Goal: Task Accomplishment & Management: Complete application form

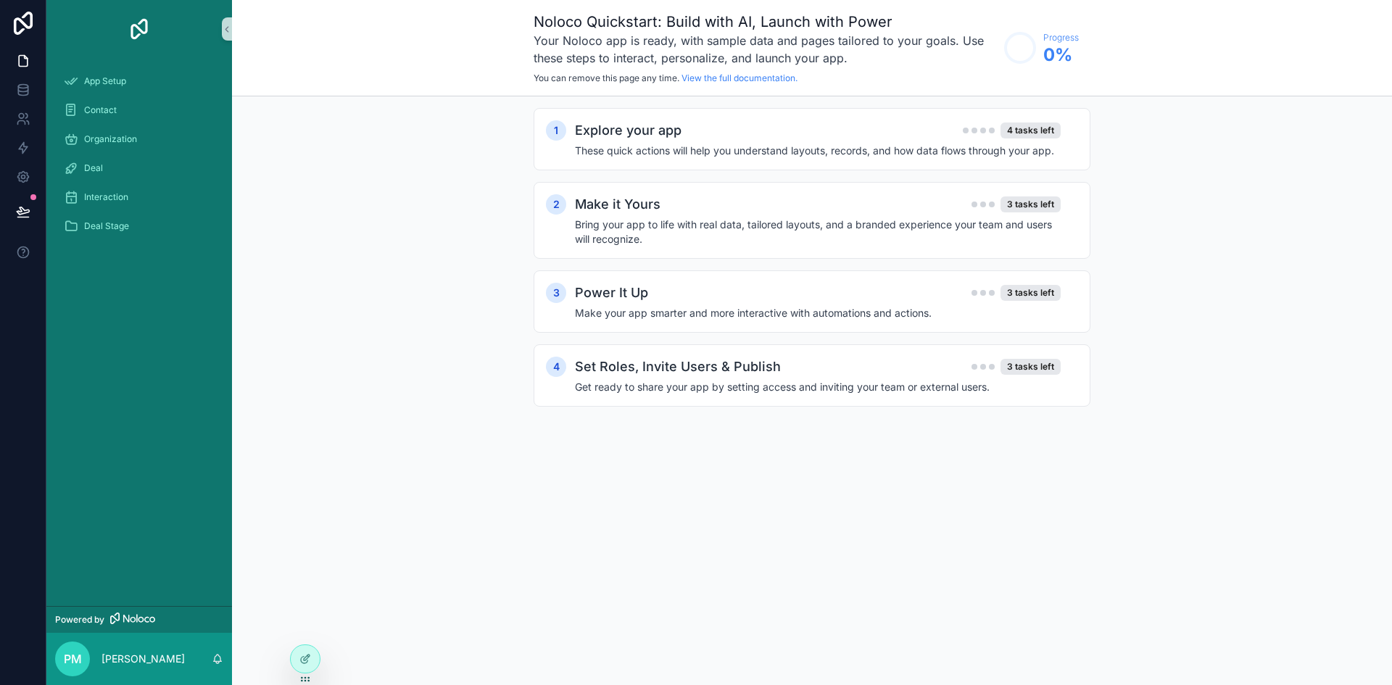
click at [115, 96] on div "Contact" at bounding box center [139, 110] width 186 height 29
click at [115, 107] on span "Contact" at bounding box center [100, 110] width 33 height 12
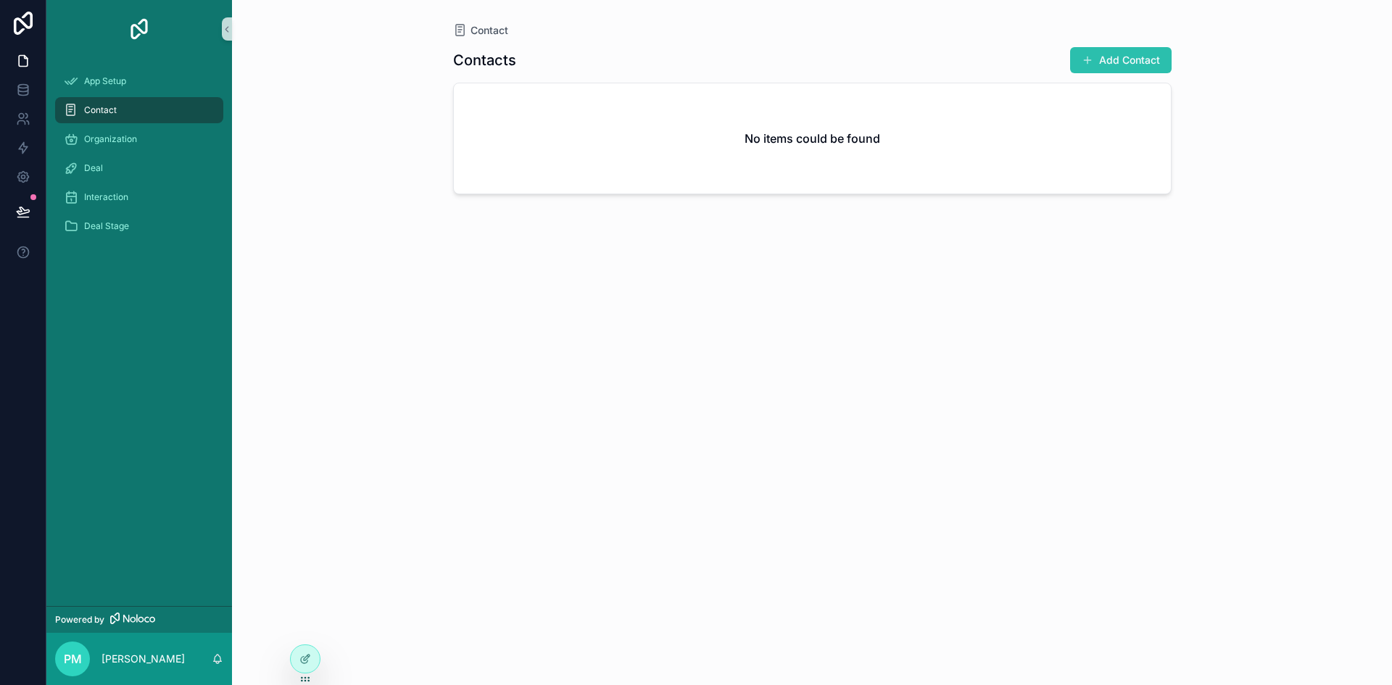
click at [1145, 72] on button "Add Contact" at bounding box center [1121, 60] width 102 height 26
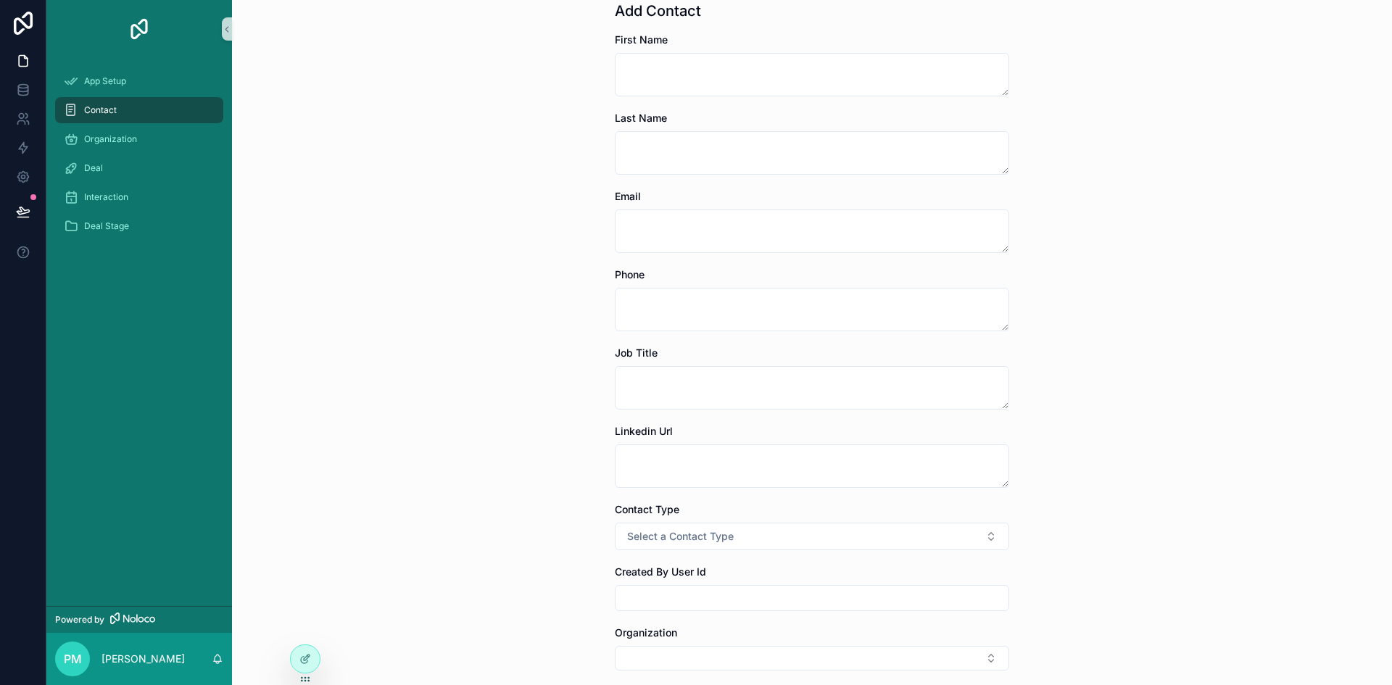
scroll to position [241, 0]
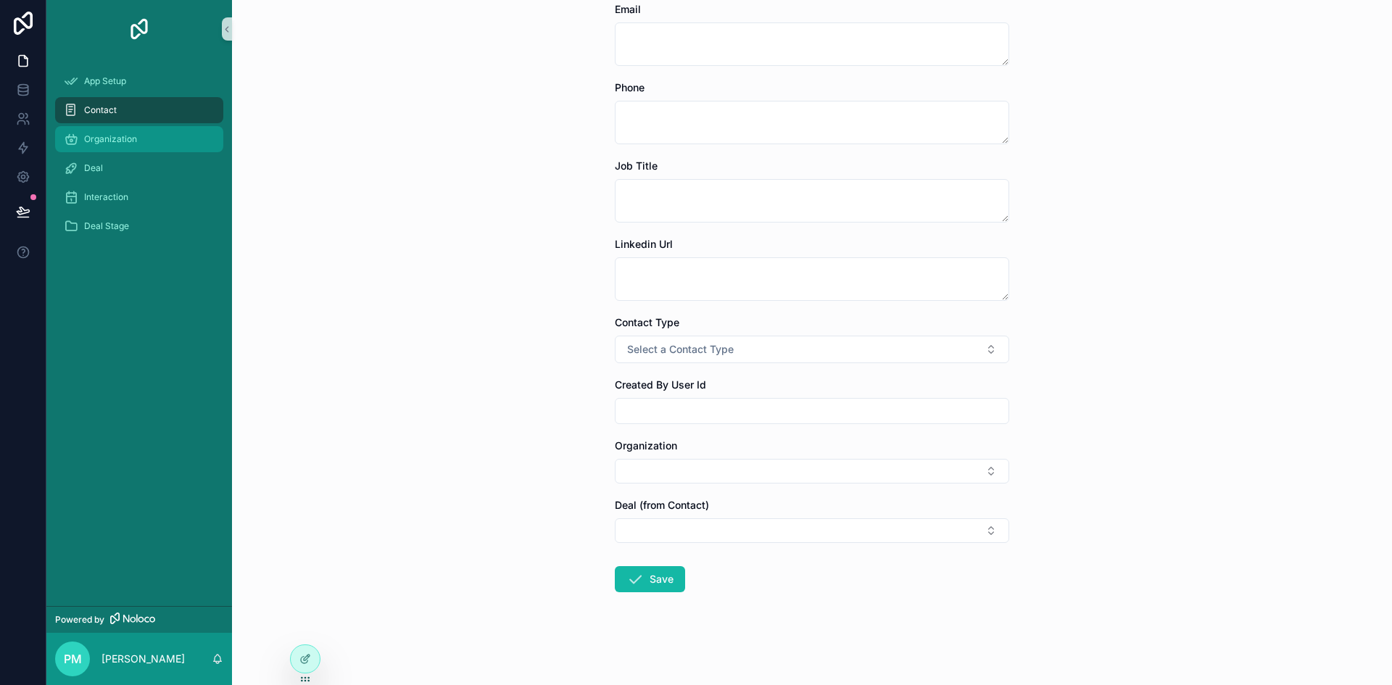
click at [143, 146] on div "Organization" at bounding box center [139, 139] width 151 height 23
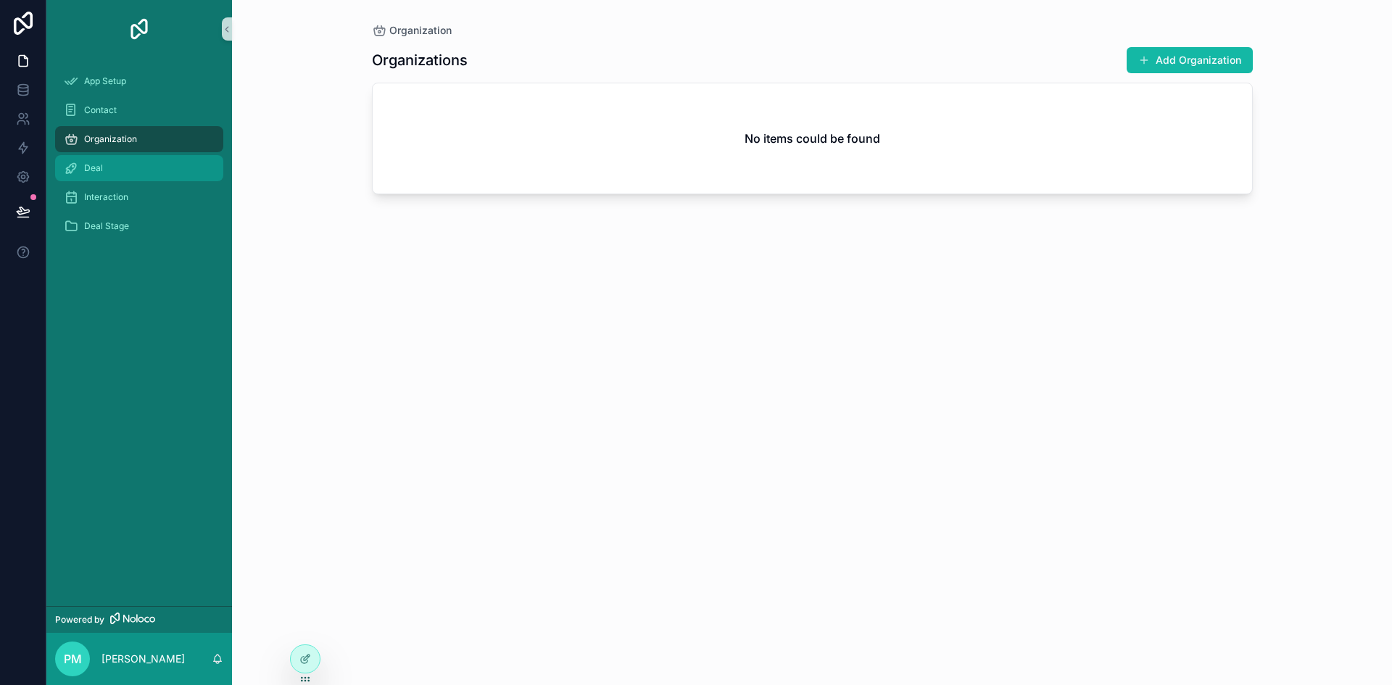
click at [136, 172] on div "Deal" at bounding box center [139, 168] width 151 height 23
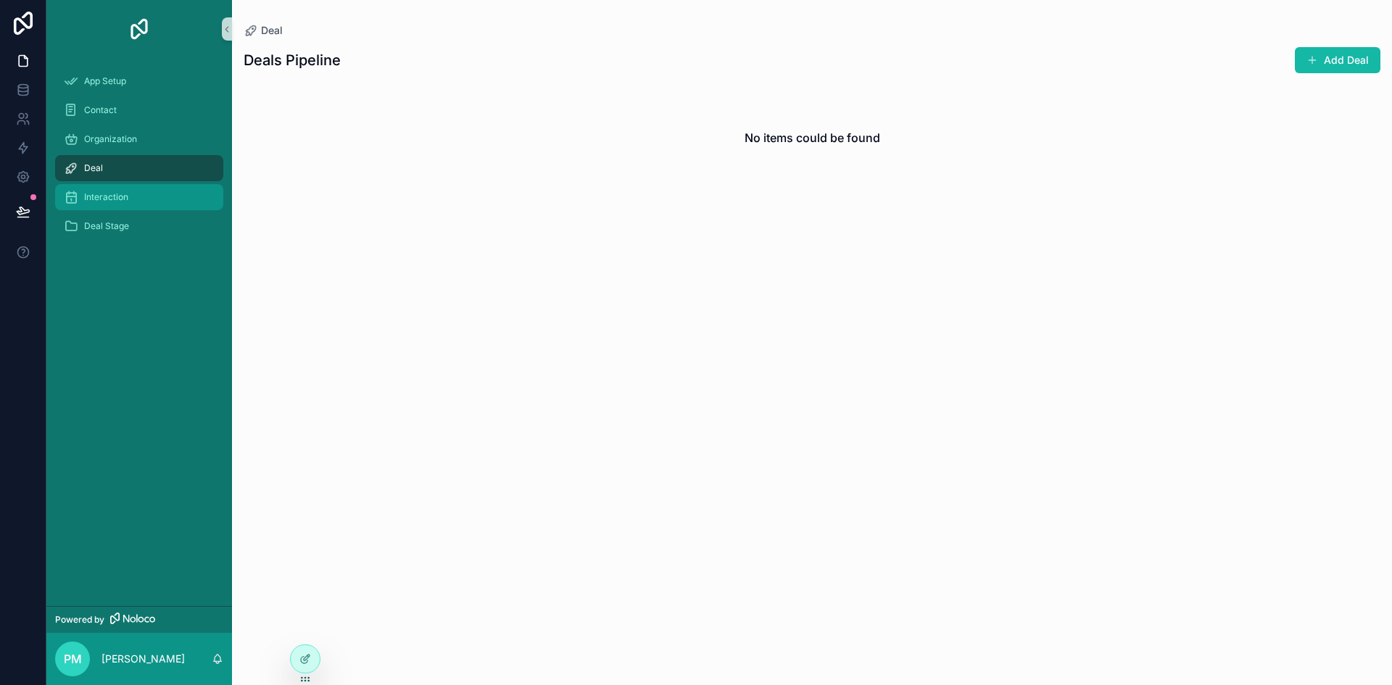
click at [131, 201] on div "Interaction" at bounding box center [139, 197] width 151 height 23
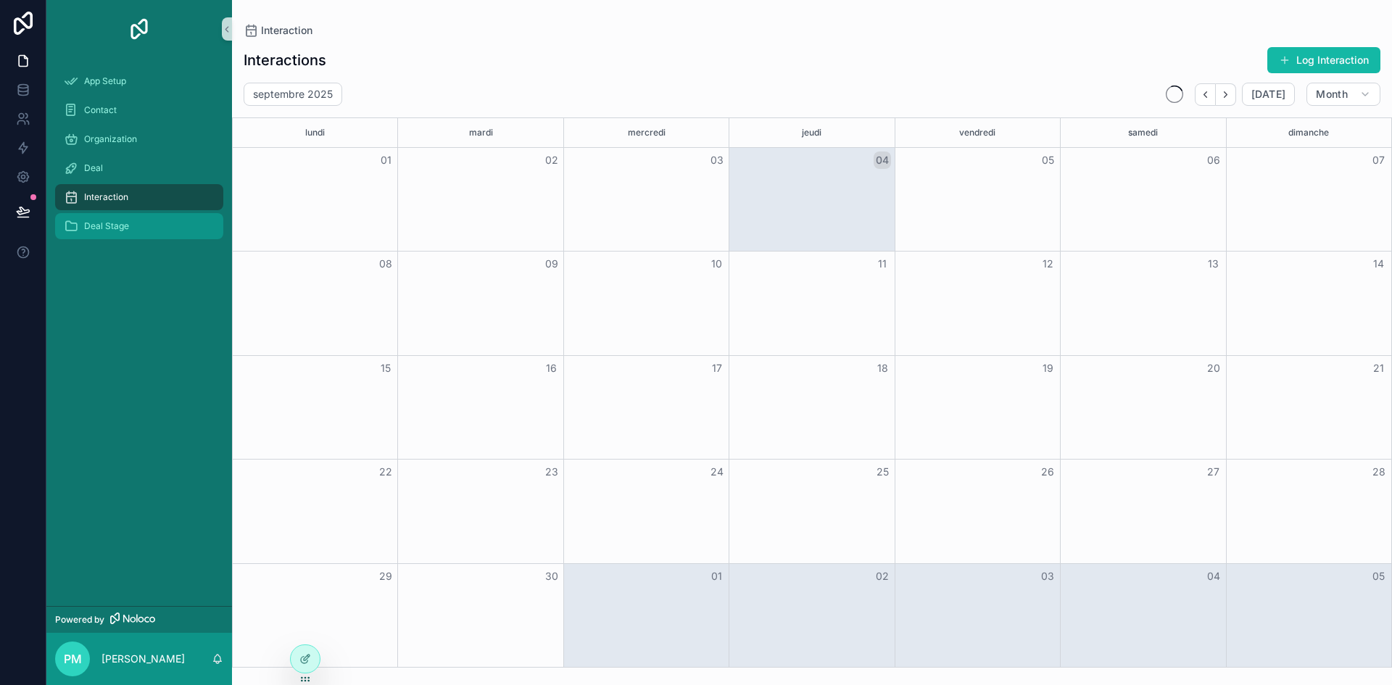
click at [142, 217] on div "Deal Stage" at bounding box center [139, 226] width 151 height 23
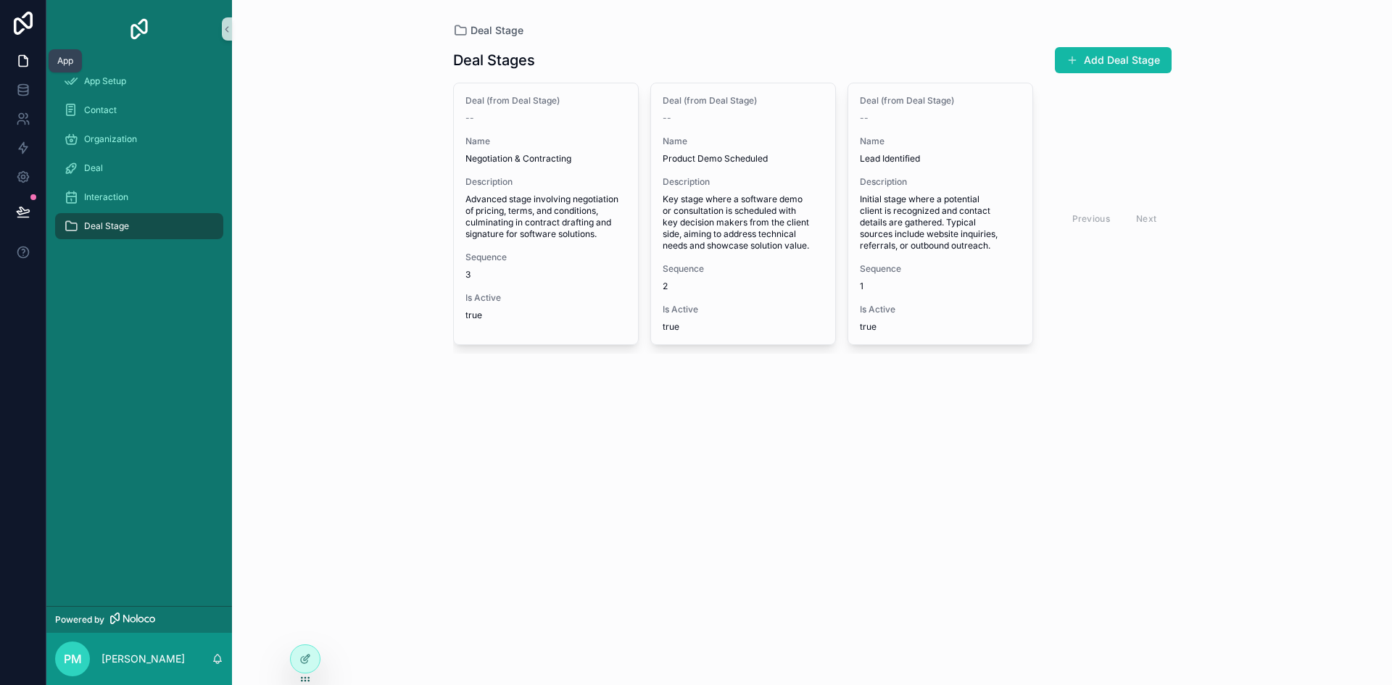
click at [31, 71] on link at bounding box center [23, 60] width 46 height 29
click at [22, 91] on icon at bounding box center [22, 89] width 9 height 6
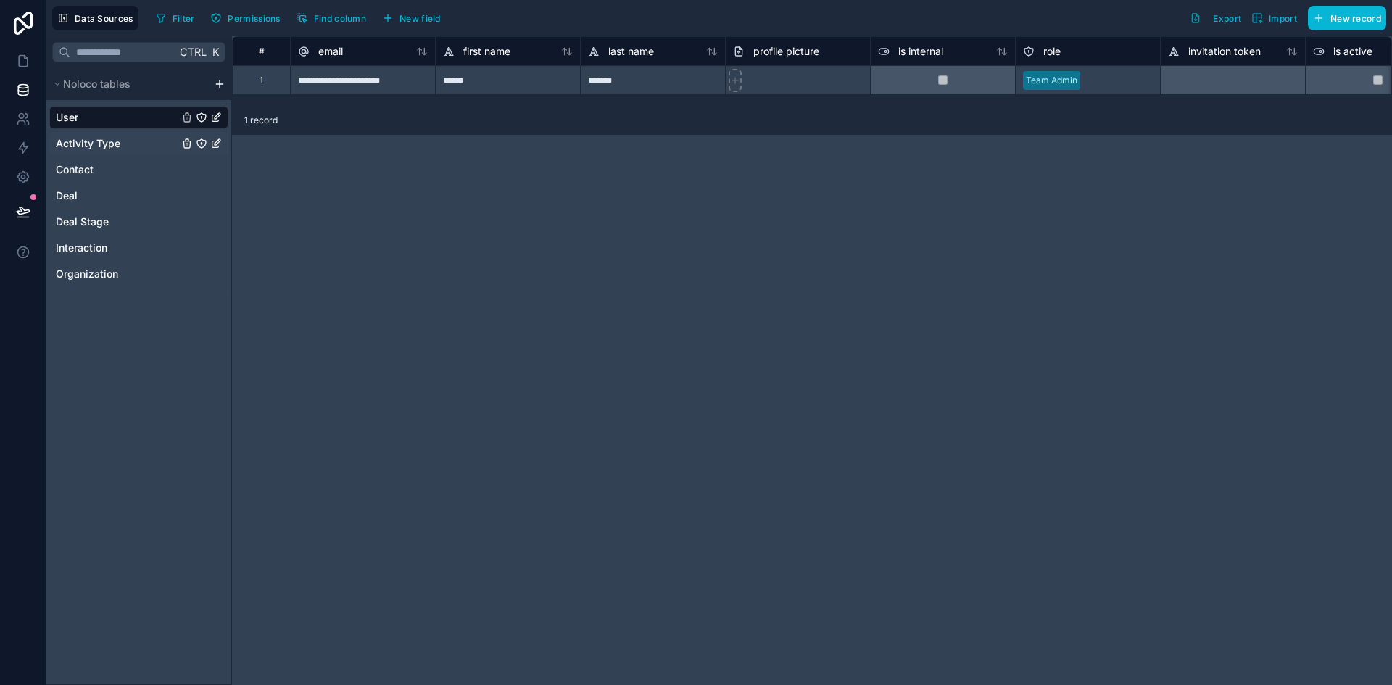
click at [104, 143] on span "Activity Type" at bounding box center [88, 143] width 65 height 15
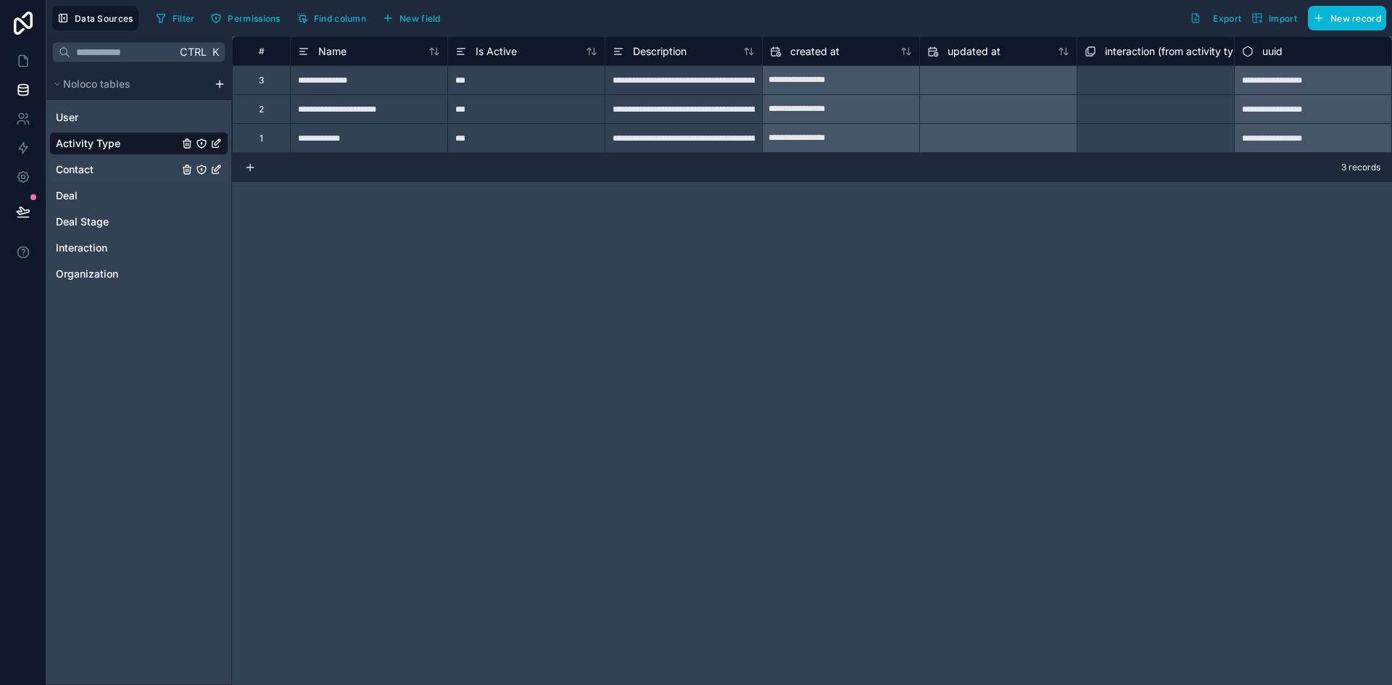
click at [104, 162] on link "Contact" at bounding box center [138, 169] width 179 height 23
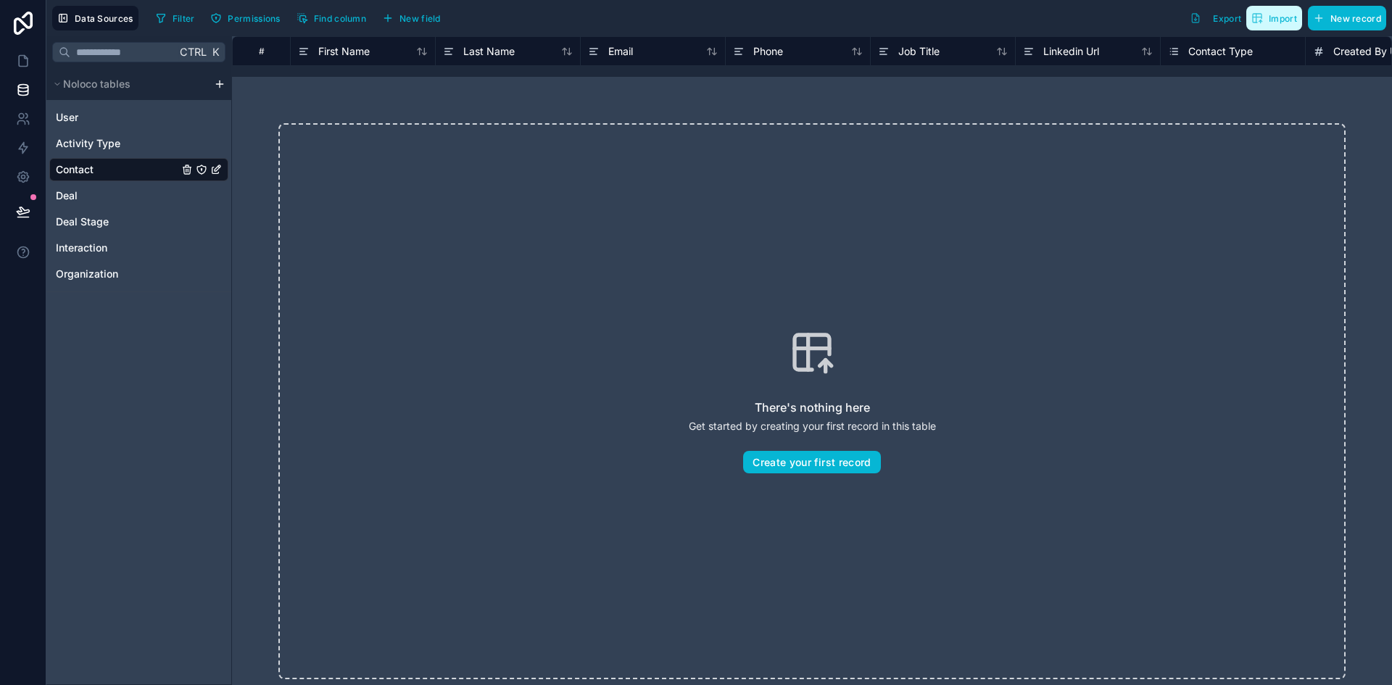
click at [1282, 15] on span "Import" at bounding box center [1283, 18] width 28 height 11
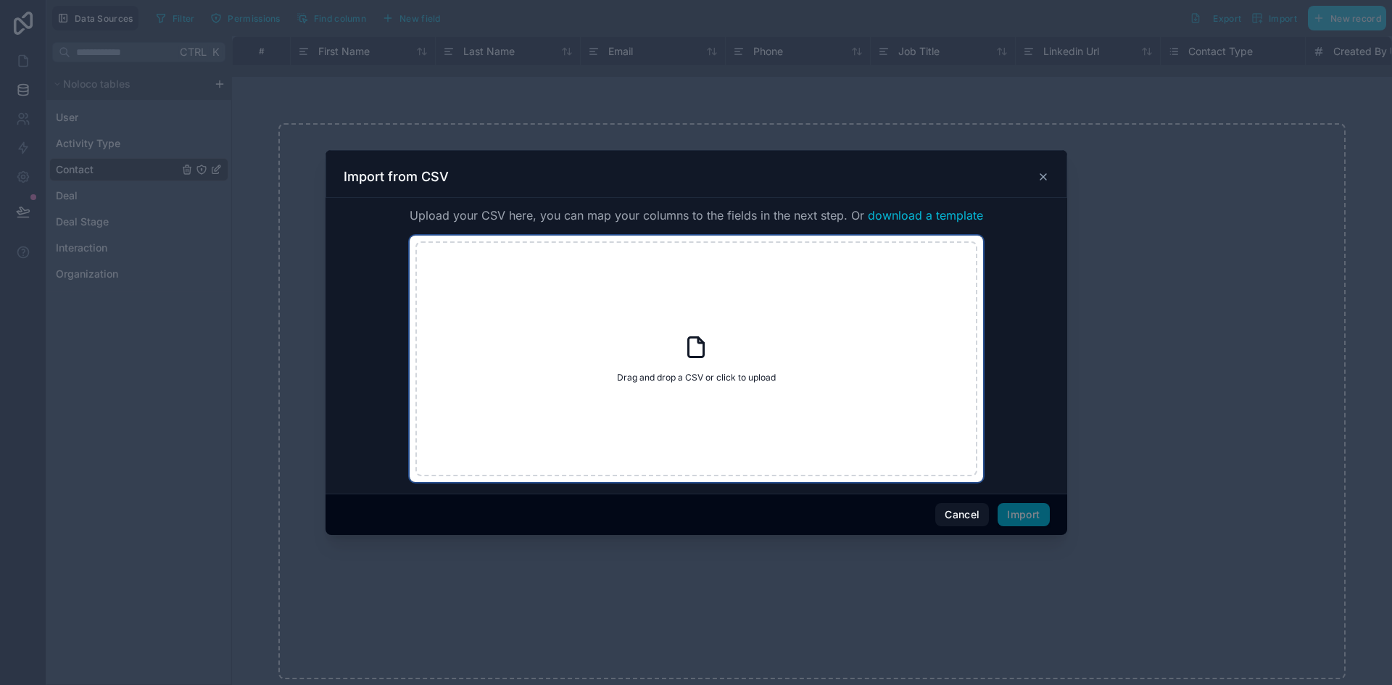
click at [740, 336] on div "Drag and drop a CSV or click to upload Drag and drop a CSV or click to upload" at bounding box center [697, 358] width 562 height 235
type input "**********"
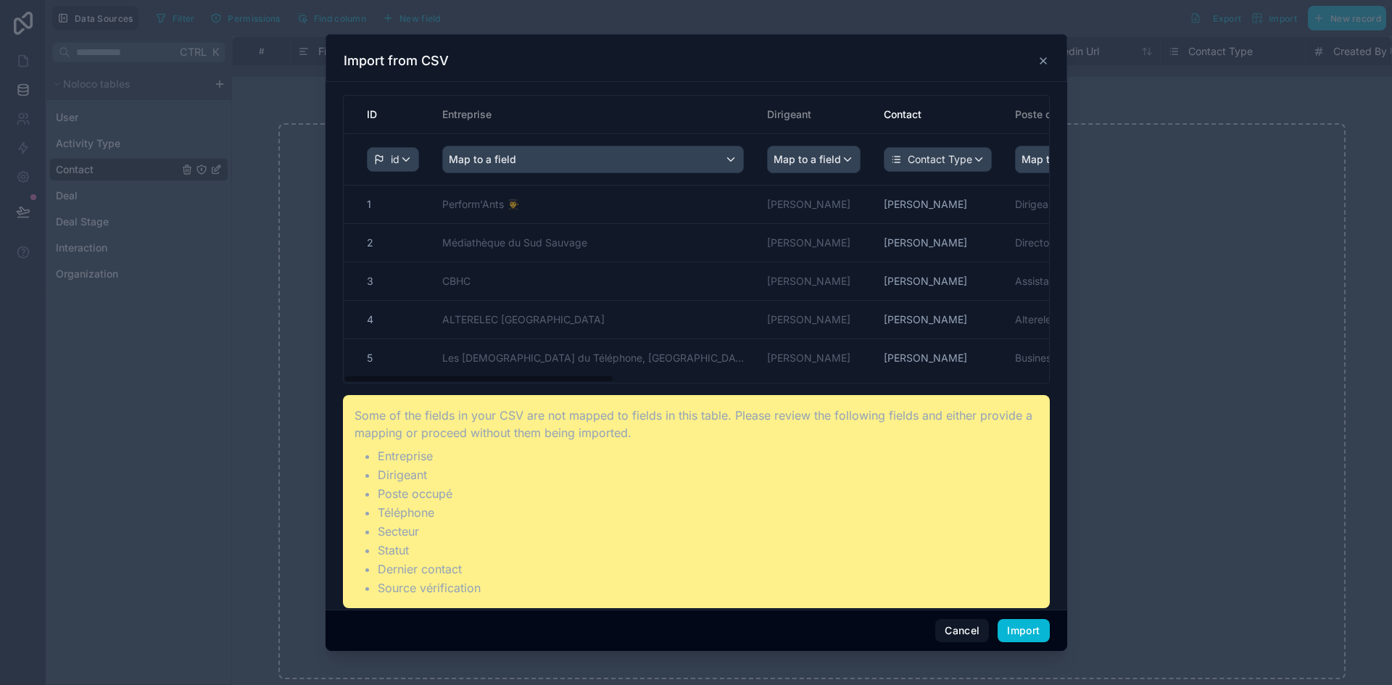
scroll to position [73, 0]
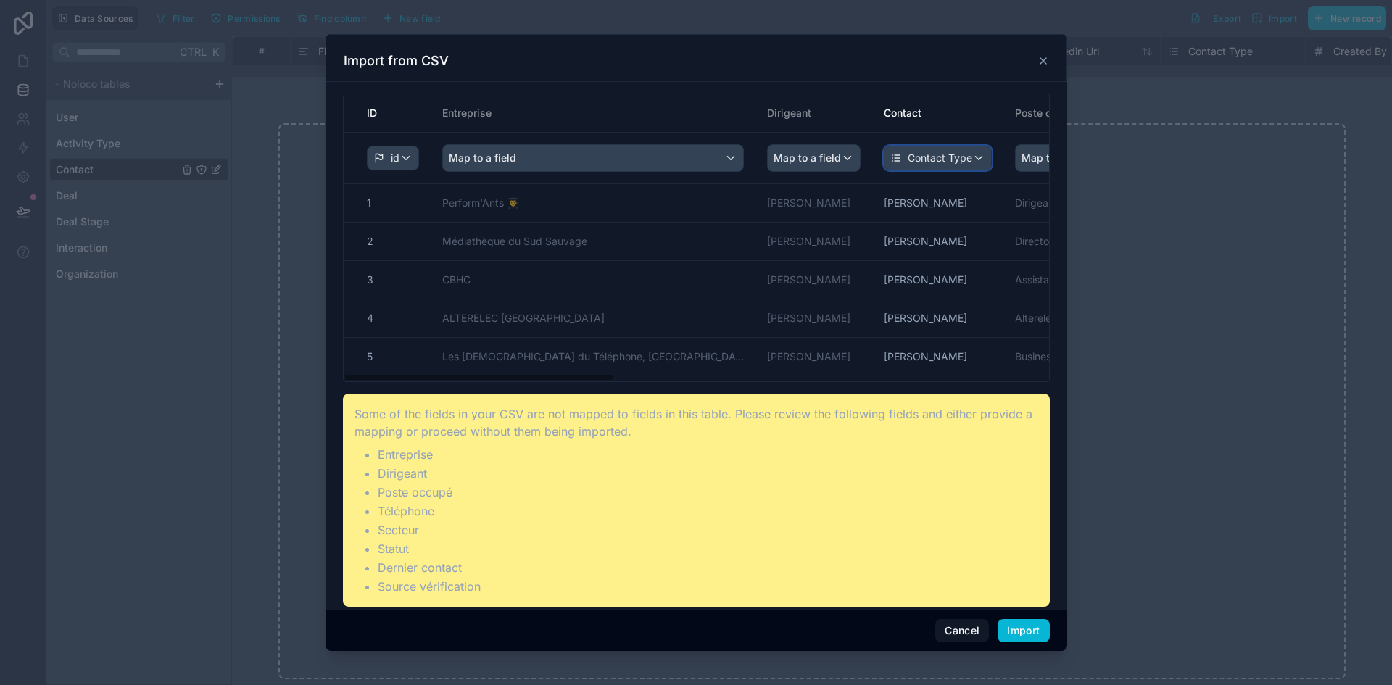
click at [961, 152] on span "Contact Type" at bounding box center [940, 158] width 65 height 15
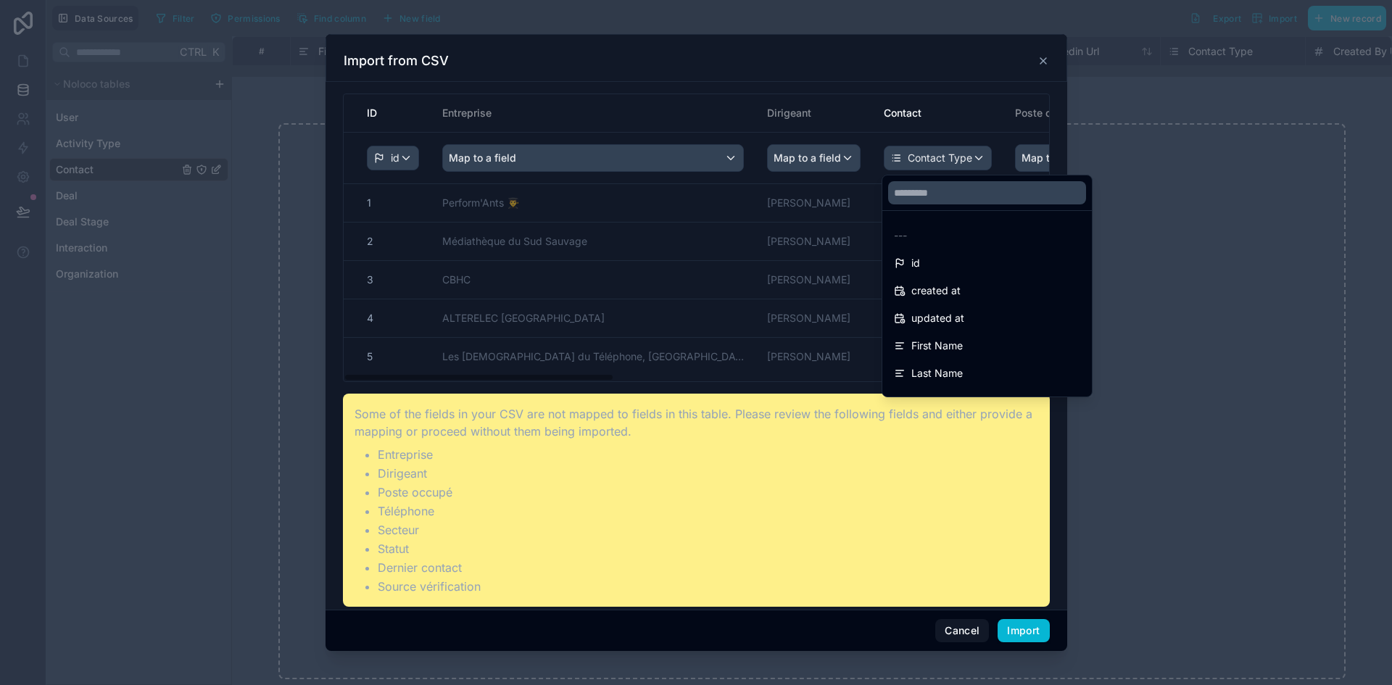
click at [961, 152] on div "scrollable content" at bounding box center [697, 342] width 742 height 617
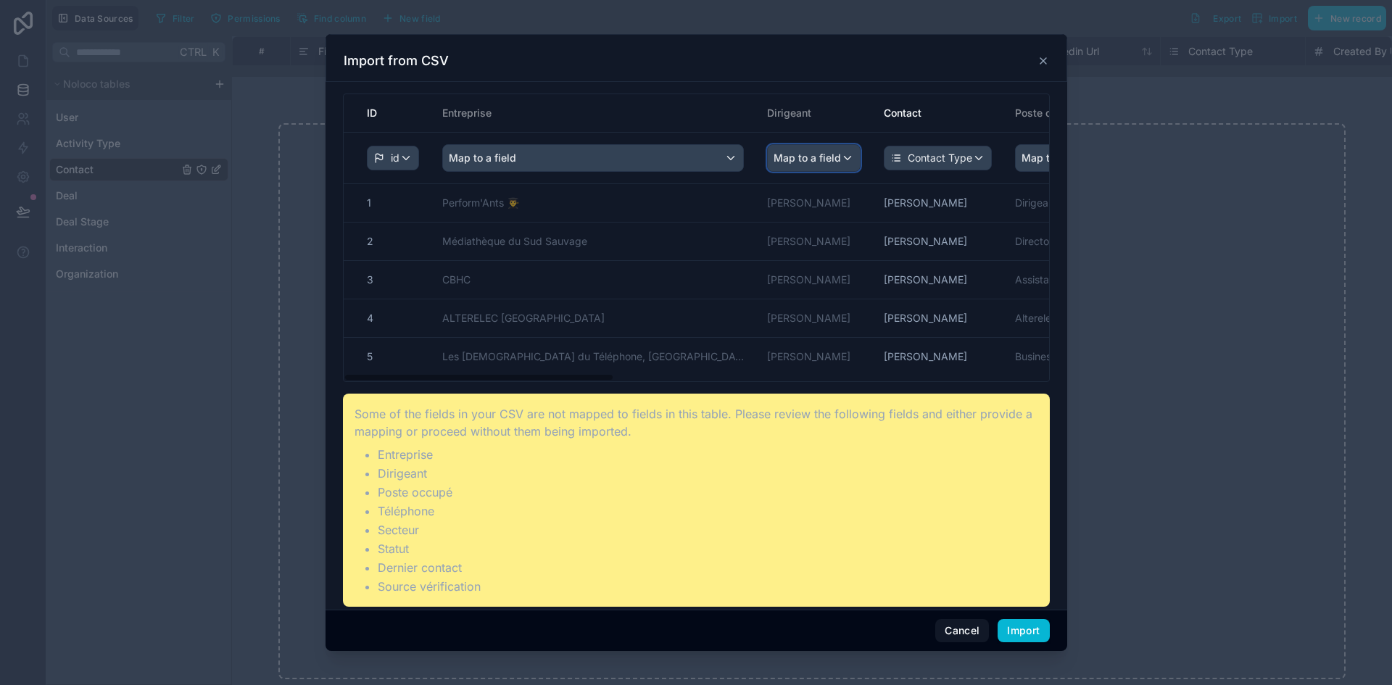
click at [848, 154] on div "Map to a field" at bounding box center [814, 158] width 92 height 26
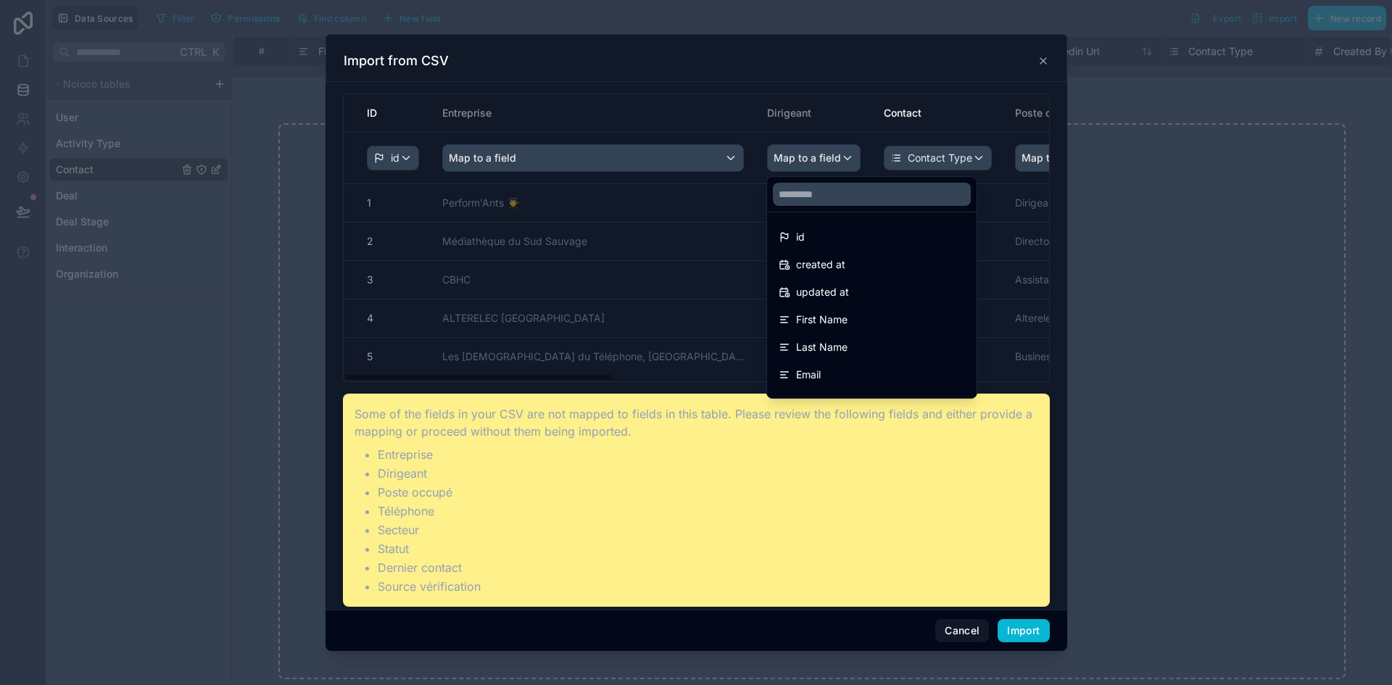
click at [682, 162] on div "scrollable content" at bounding box center [697, 342] width 742 height 617
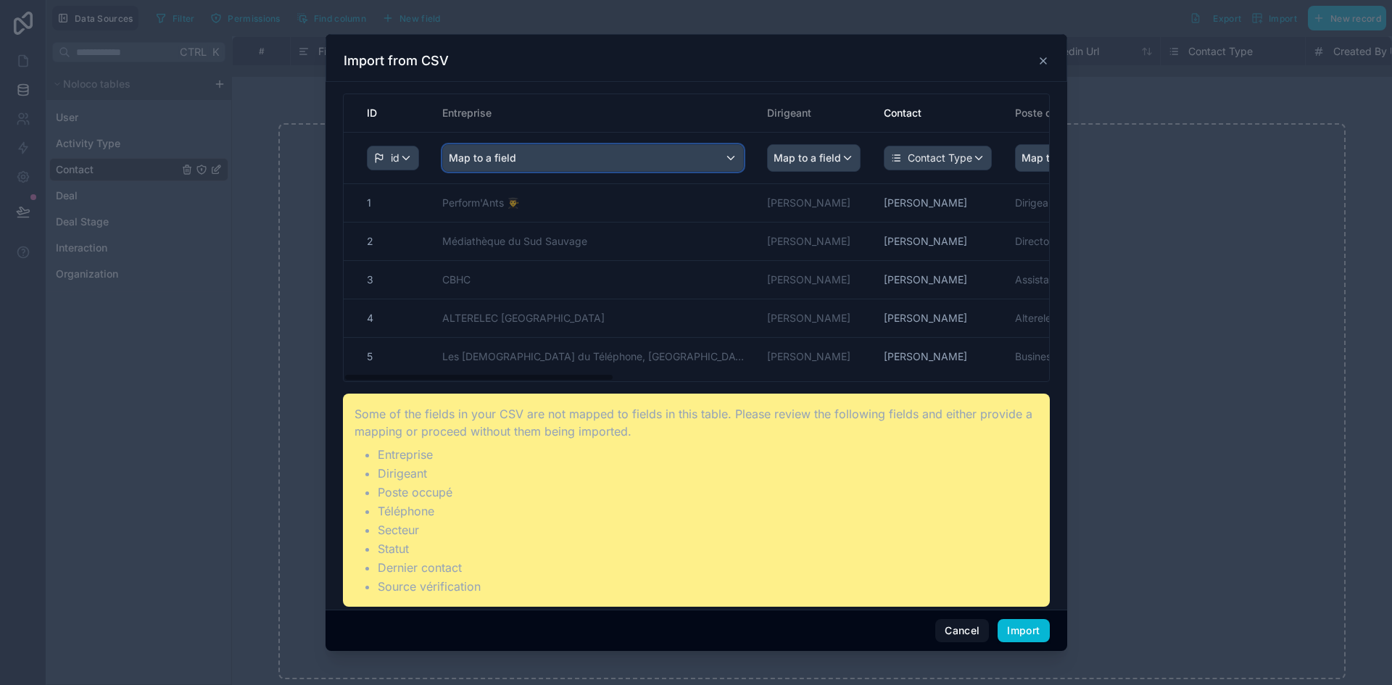
click at [682, 162] on div "Map to a field" at bounding box center [593, 158] width 300 height 26
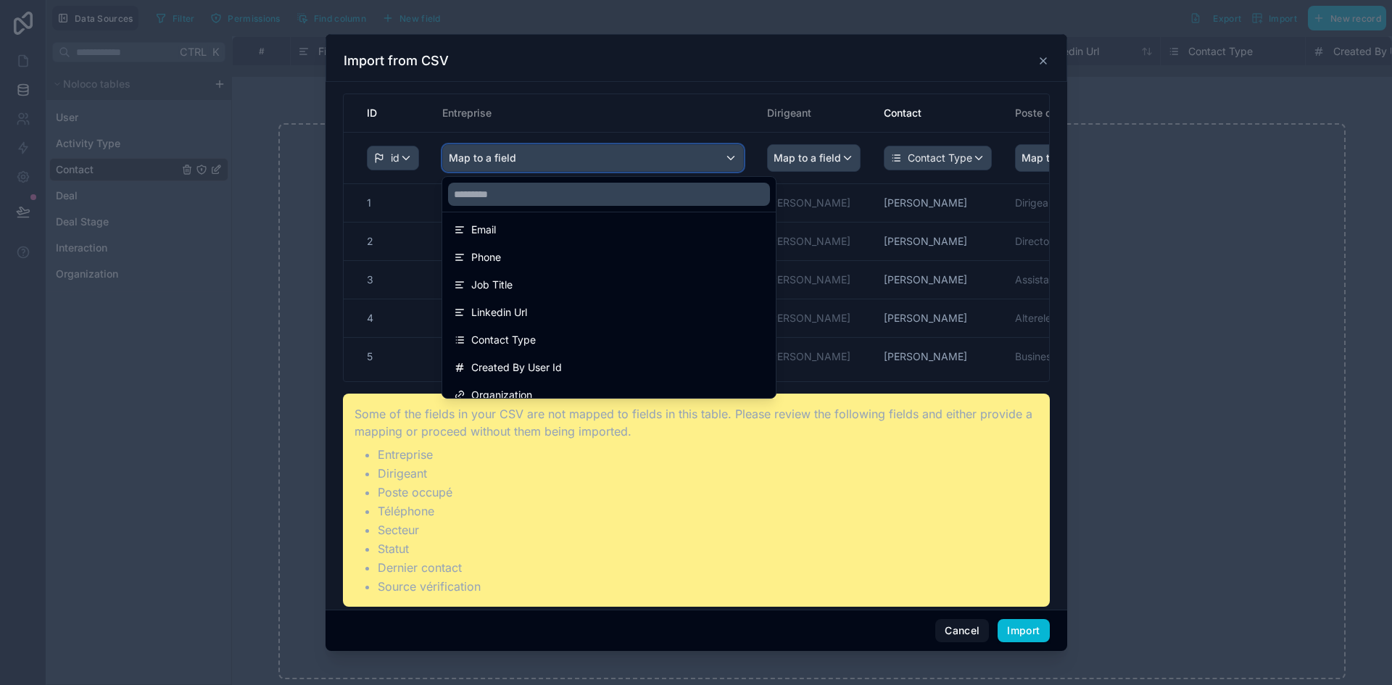
scroll to position [218, 0]
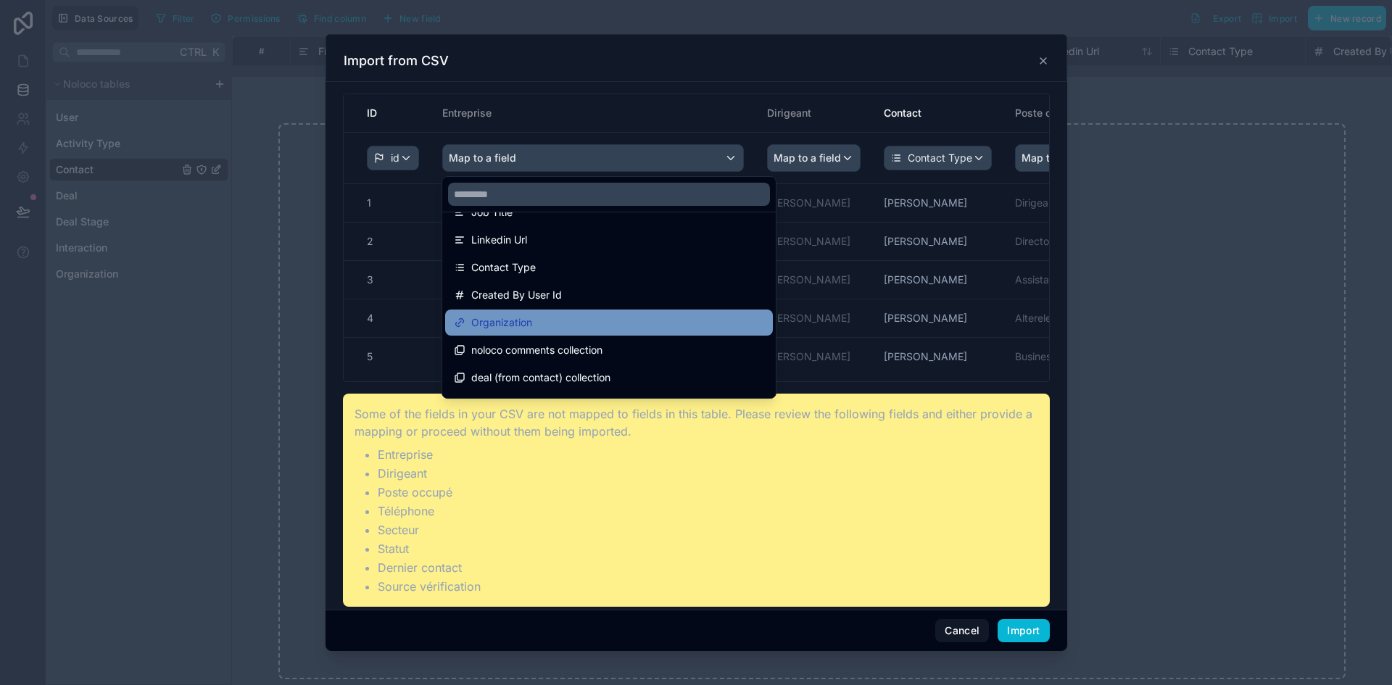
click at [563, 315] on div "Organization" at bounding box center [609, 322] width 310 height 17
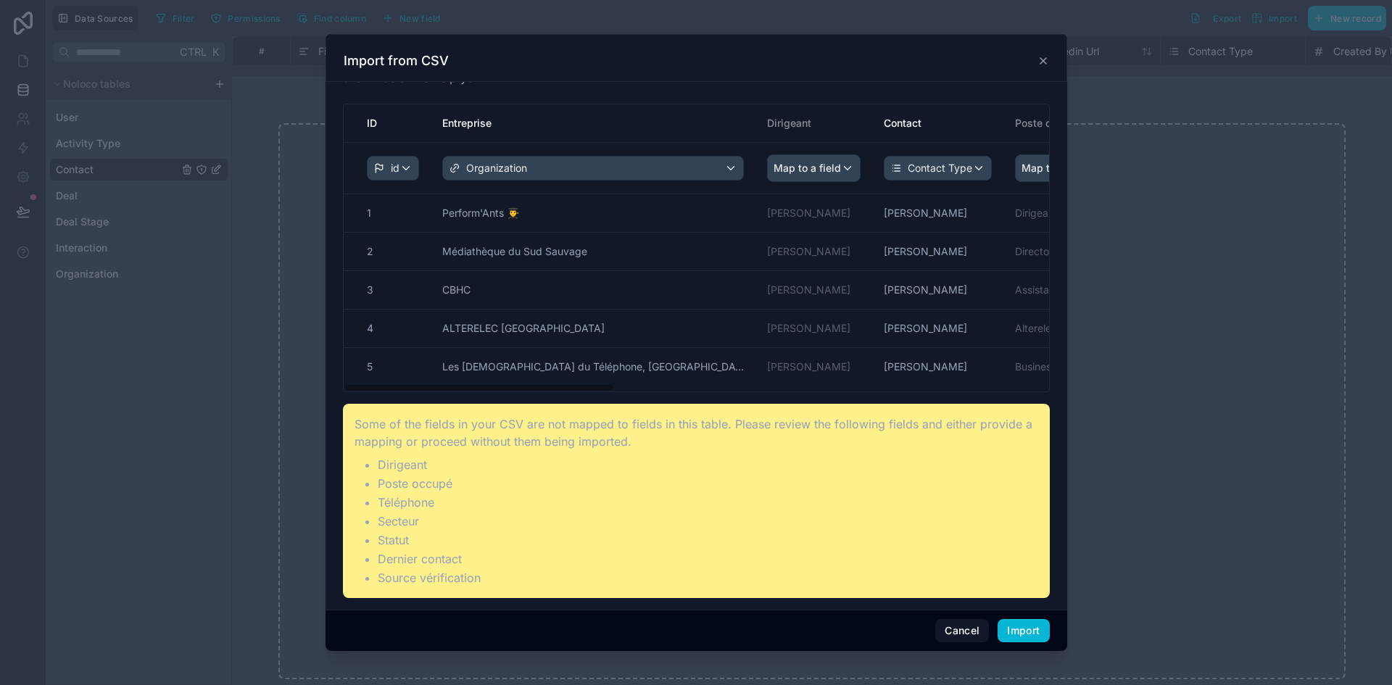
click at [611, 183] on th "Organization" at bounding box center [593, 168] width 325 height 51
click at [609, 168] on div "Organization" at bounding box center [593, 168] width 300 height 23
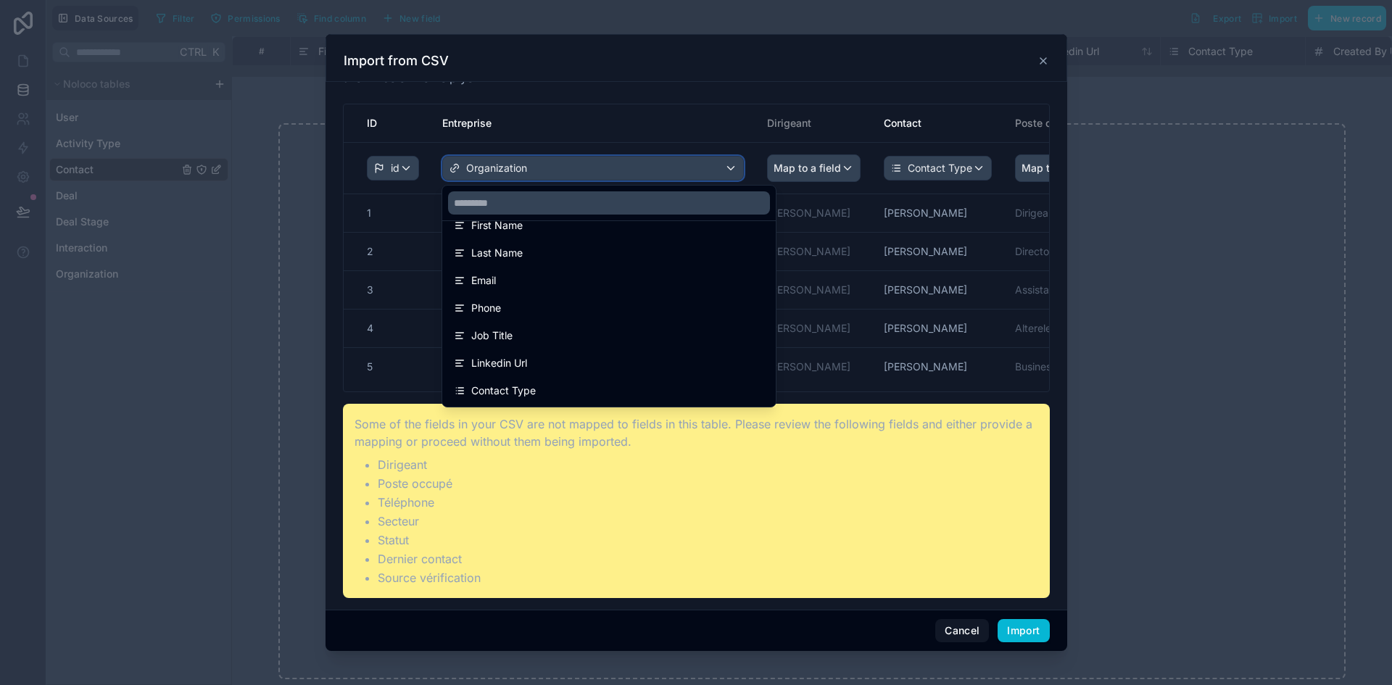
scroll to position [0, 0]
click at [835, 169] on div "scrollable content" at bounding box center [697, 342] width 742 height 617
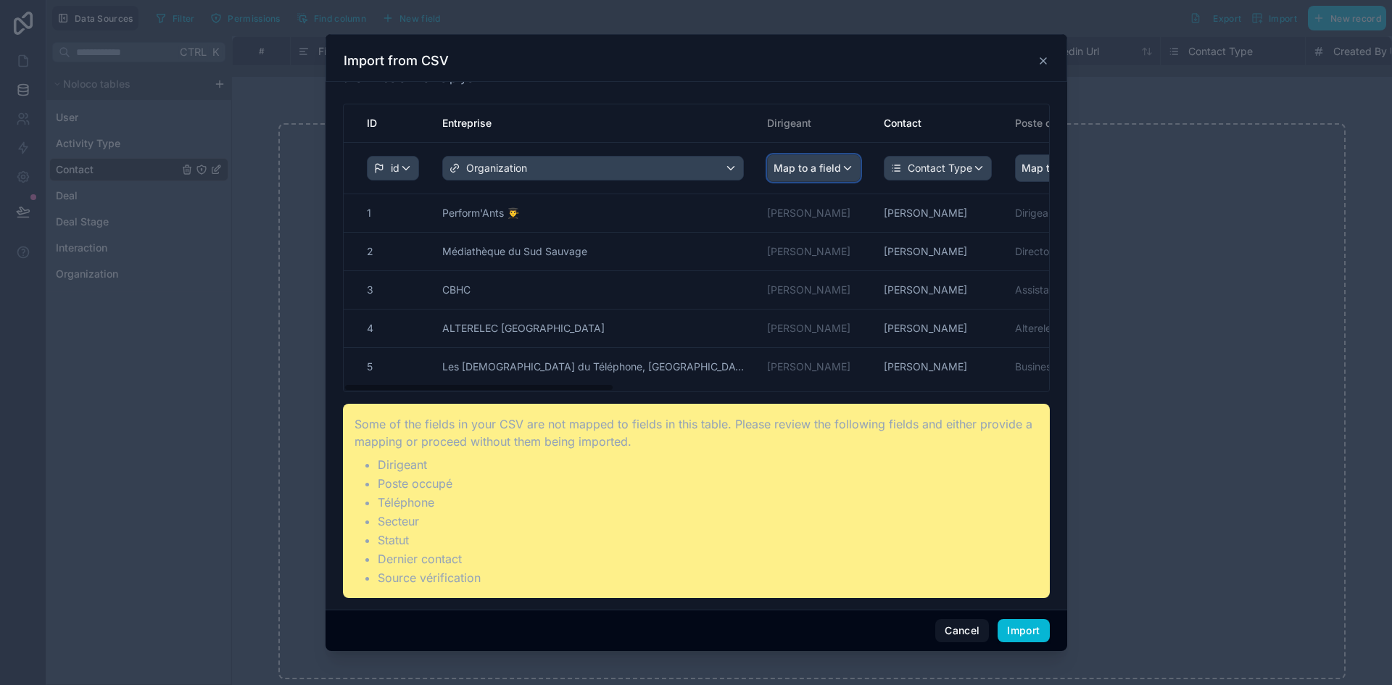
click at [835, 169] on span "Map to a field" at bounding box center [807, 168] width 67 height 26
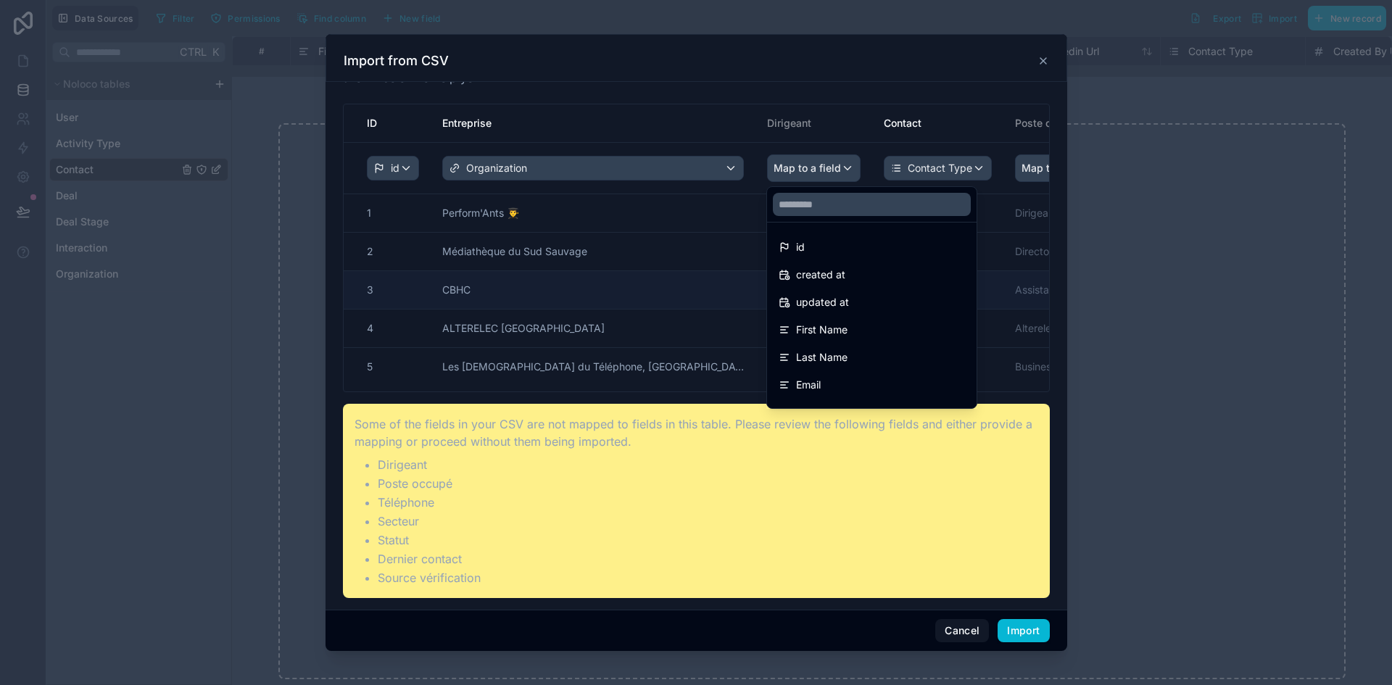
click at [880, 319] on div "First Name" at bounding box center [872, 330] width 204 height 26
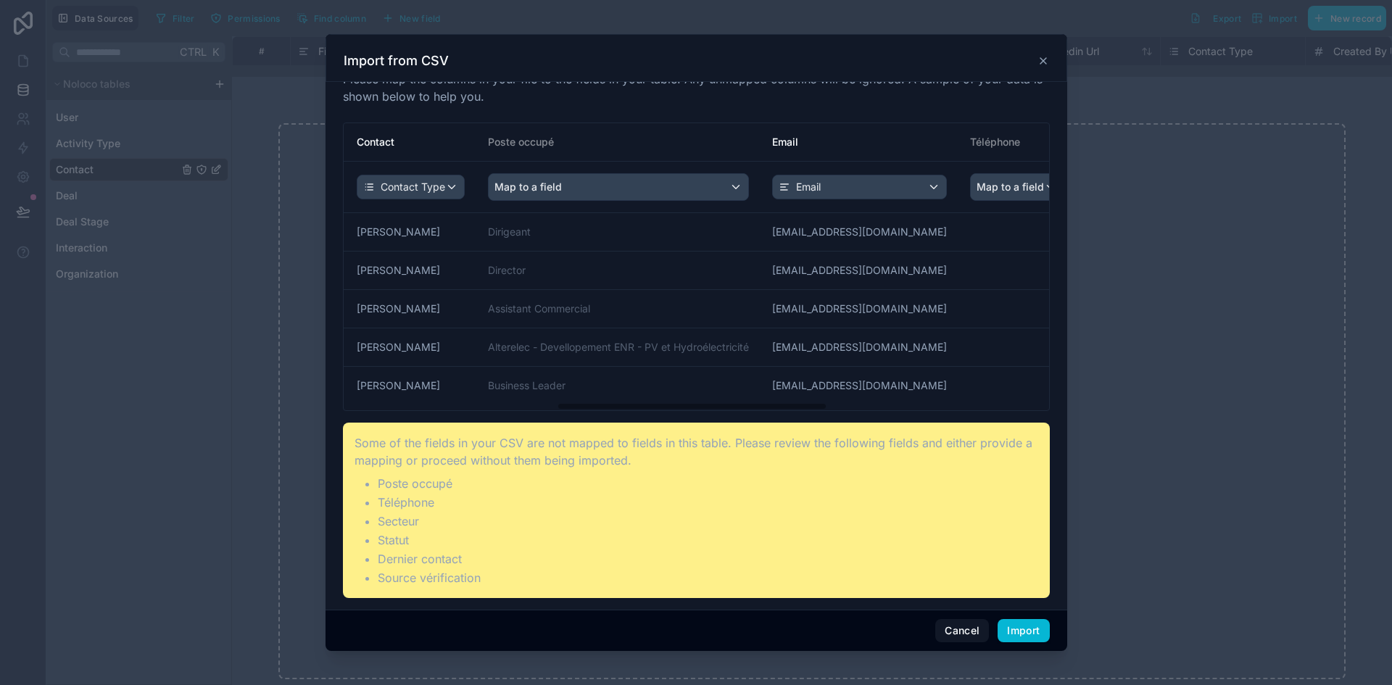
scroll to position [0, 580]
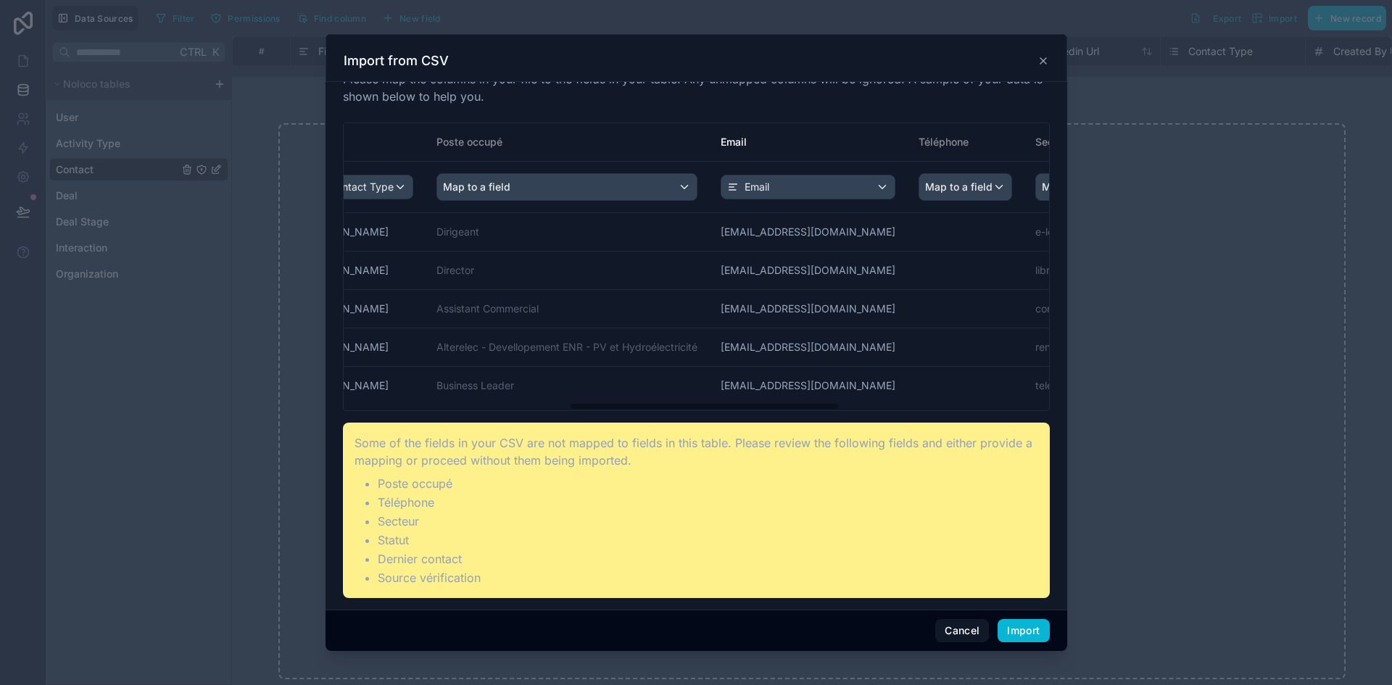
click at [603, 173] on th "Map to a field" at bounding box center [567, 187] width 284 height 51
click at [603, 183] on div "Map to a field" at bounding box center [567, 187] width 260 height 26
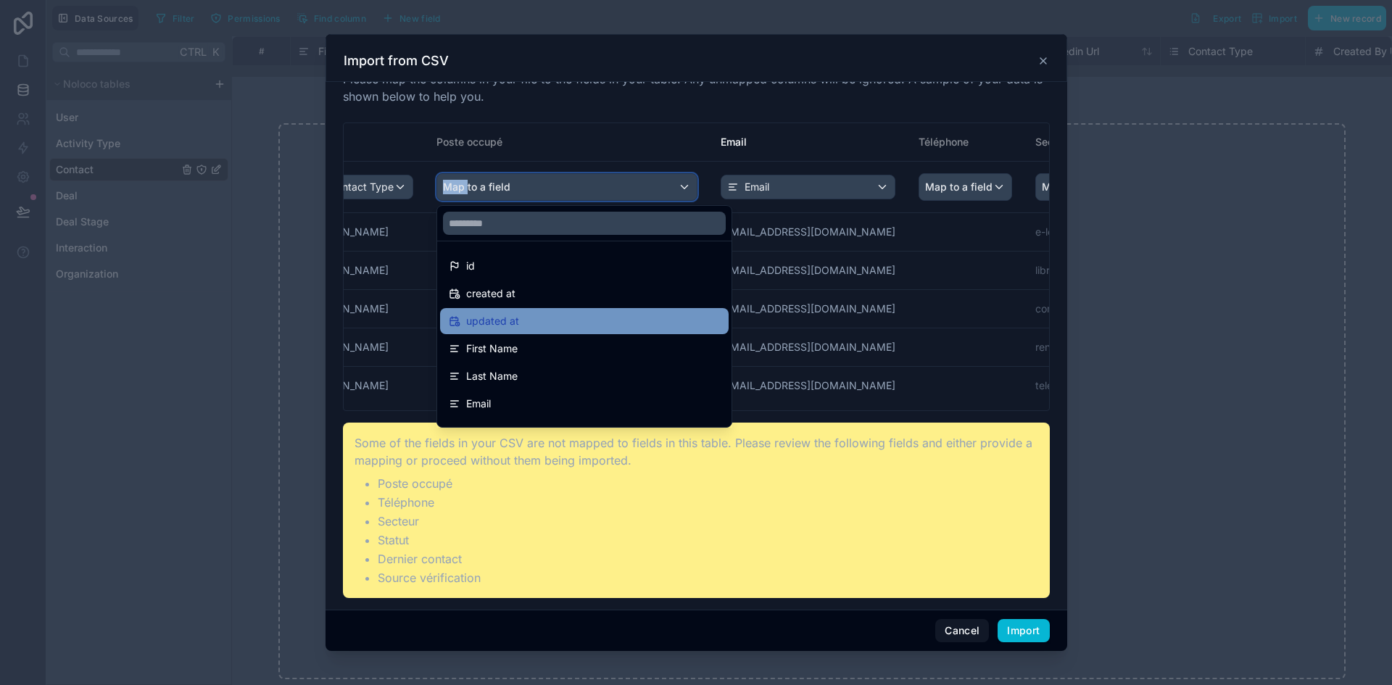
scroll to position [73, 0]
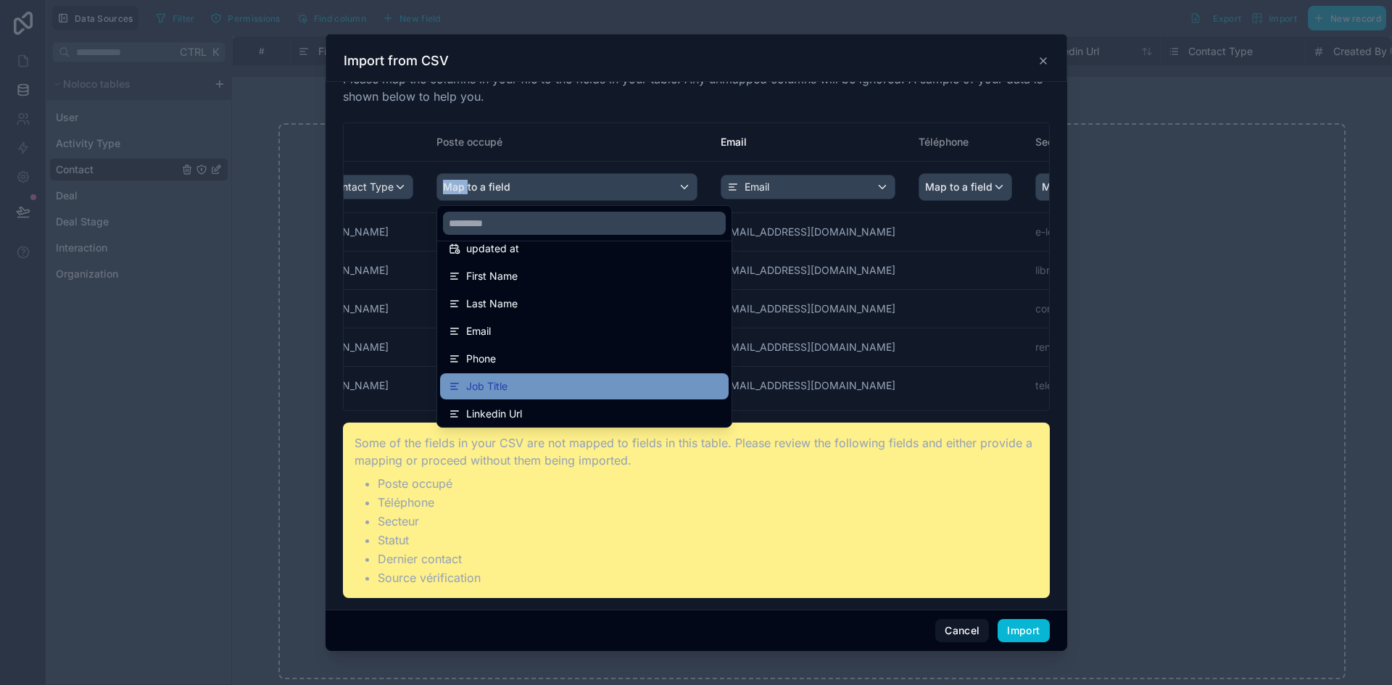
click at [563, 379] on div "Job Title" at bounding box center [584, 386] width 271 height 17
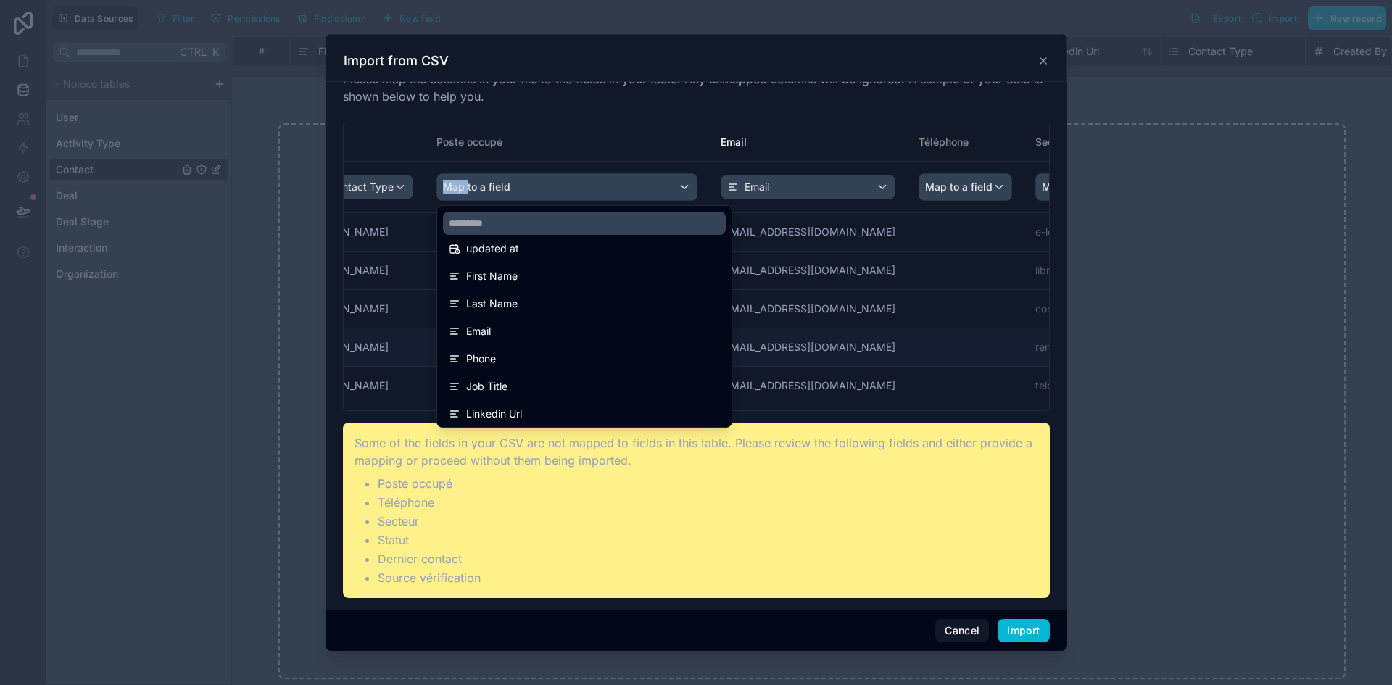
scroll to position [25, 0]
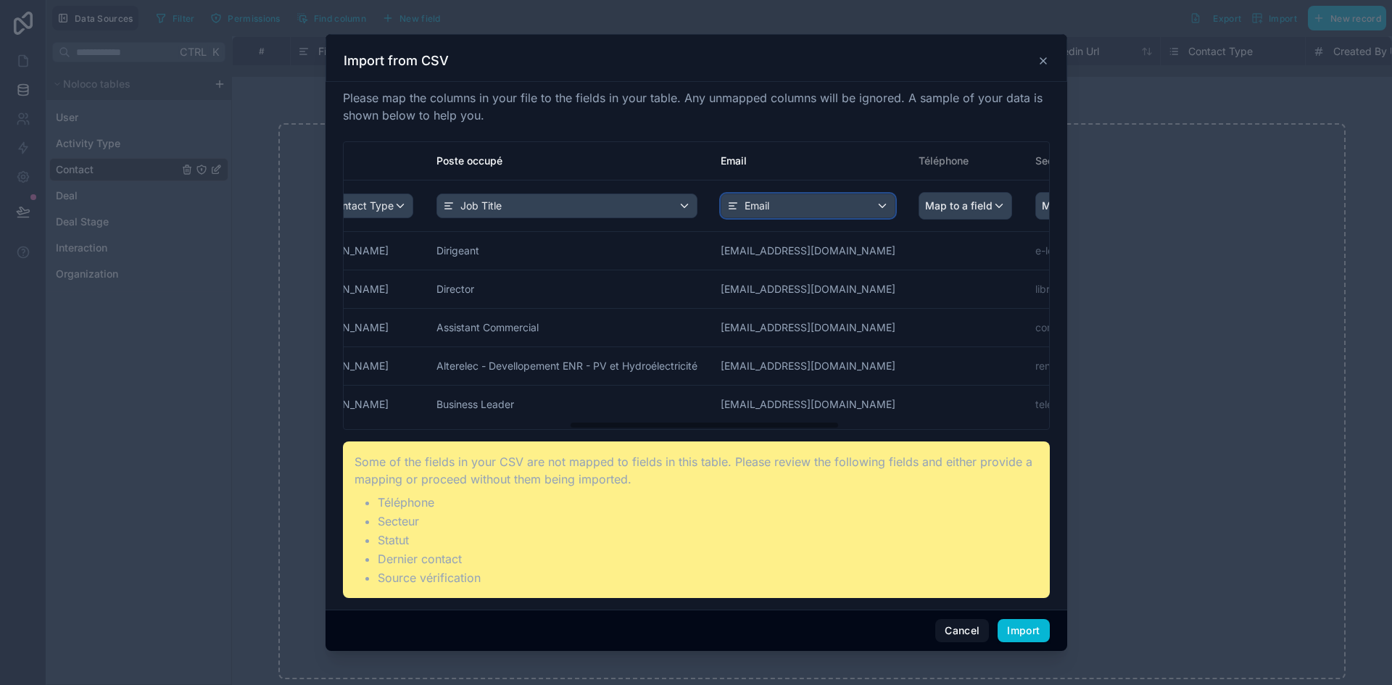
click at [777, 196] on div "Email" at bounding box center [808, 205] width 173 height 23
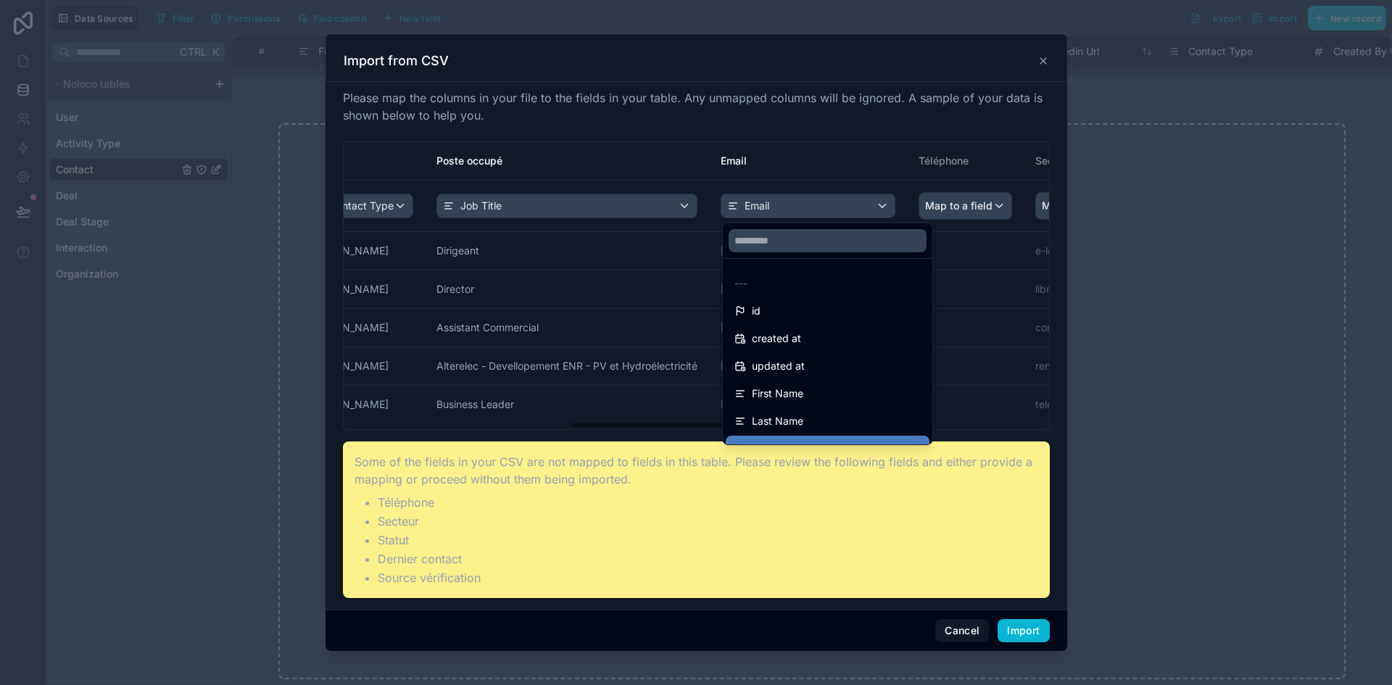
click at [817, 212] on div "scrollable content" at bounding box center [697, 342] width 742 height 617
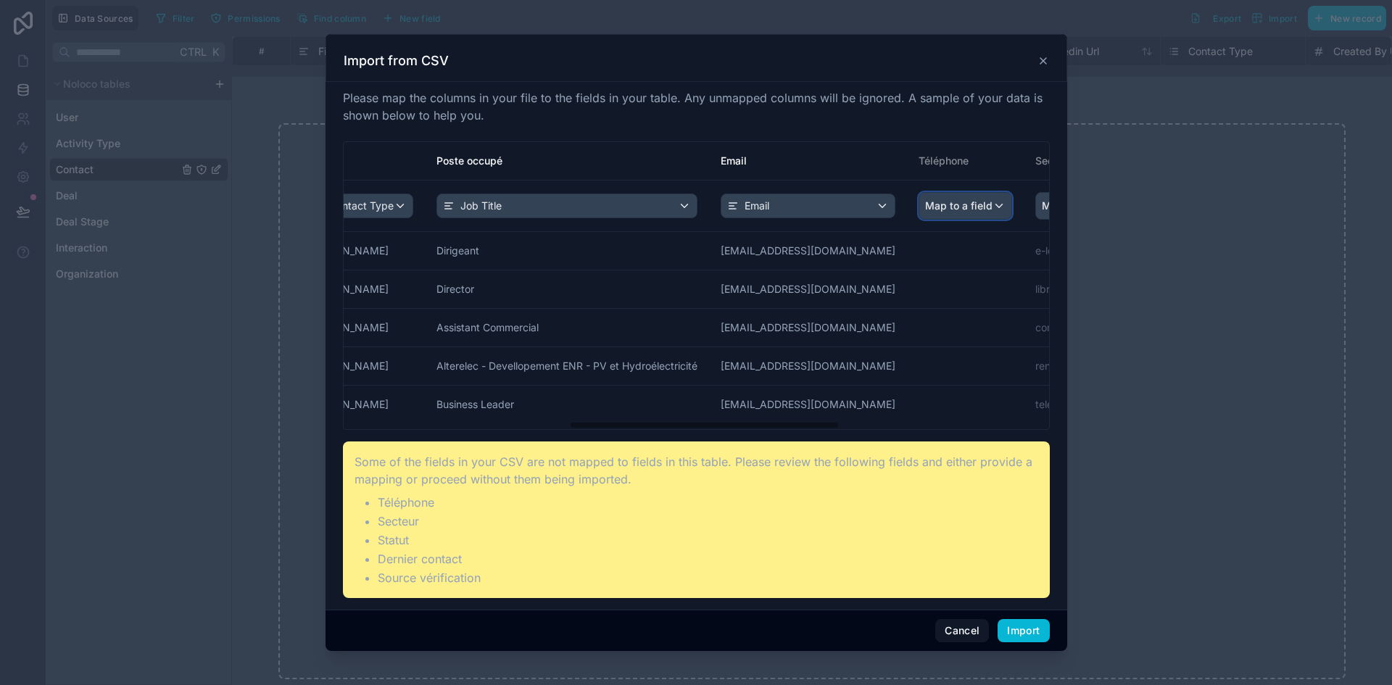
click at [956, 209] on span "Map to a field" at bounding box center [958, 206] width 67 height 26
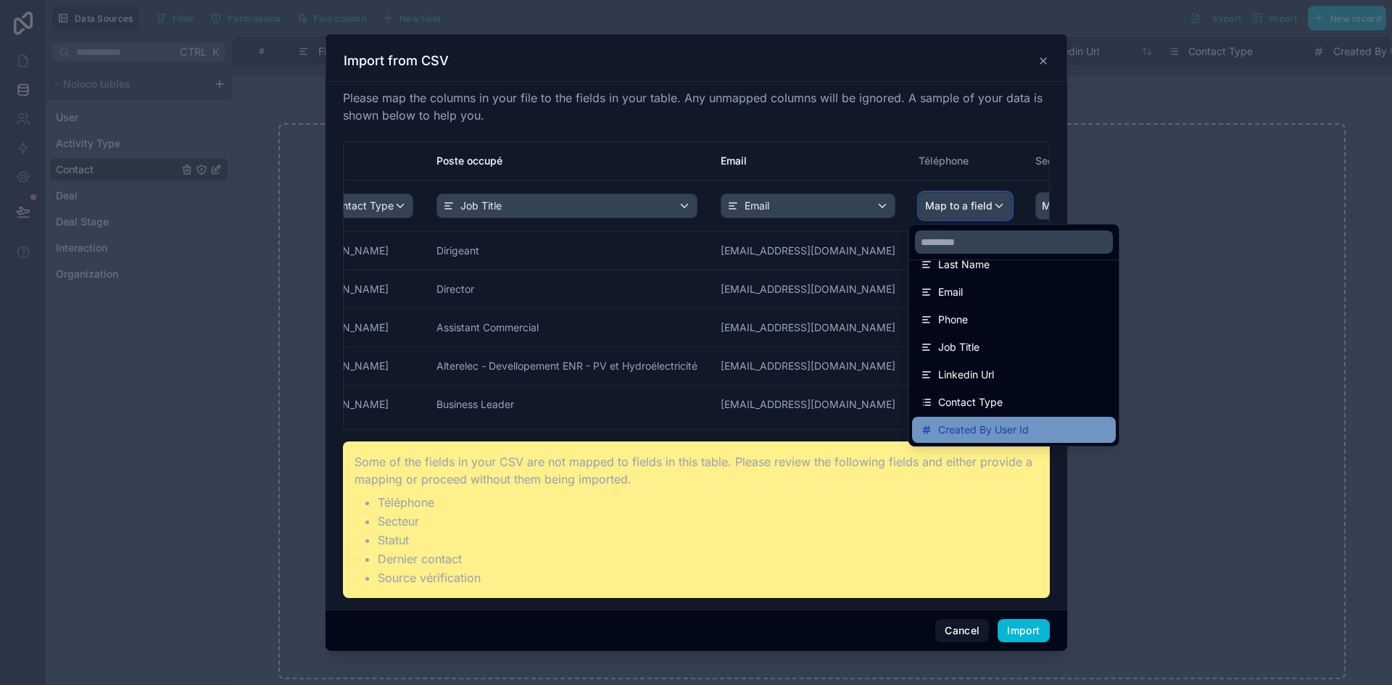
scroll to position [96, 0]
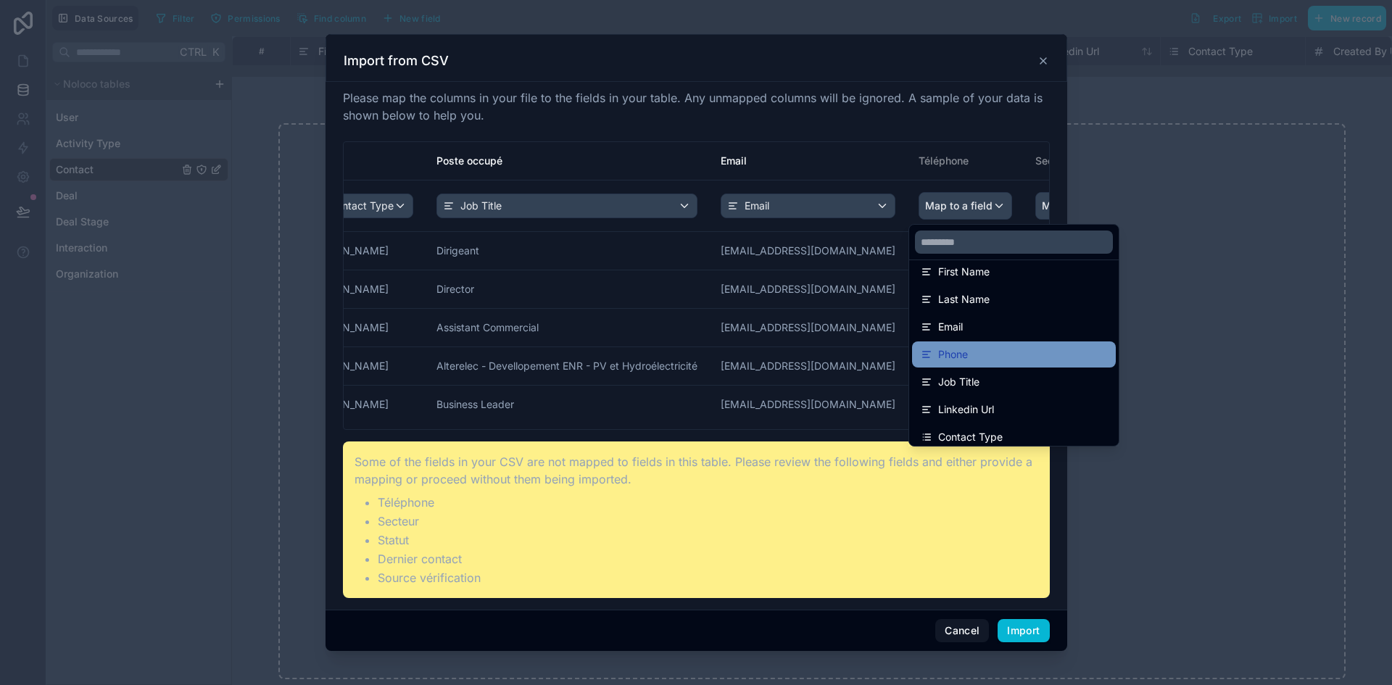
click at [1007, 348] on div "Phone" at bounding box center [1014, 354] width 186 height 17
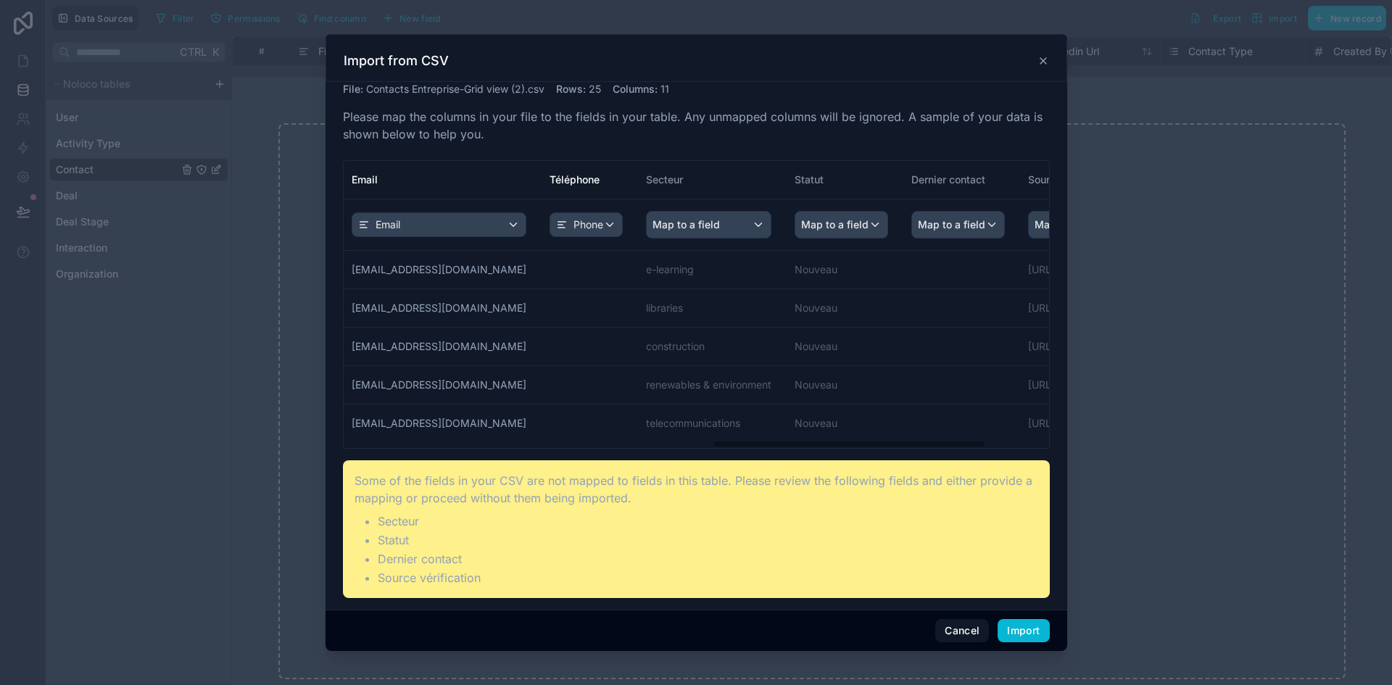
scroll to position [0, 1015]
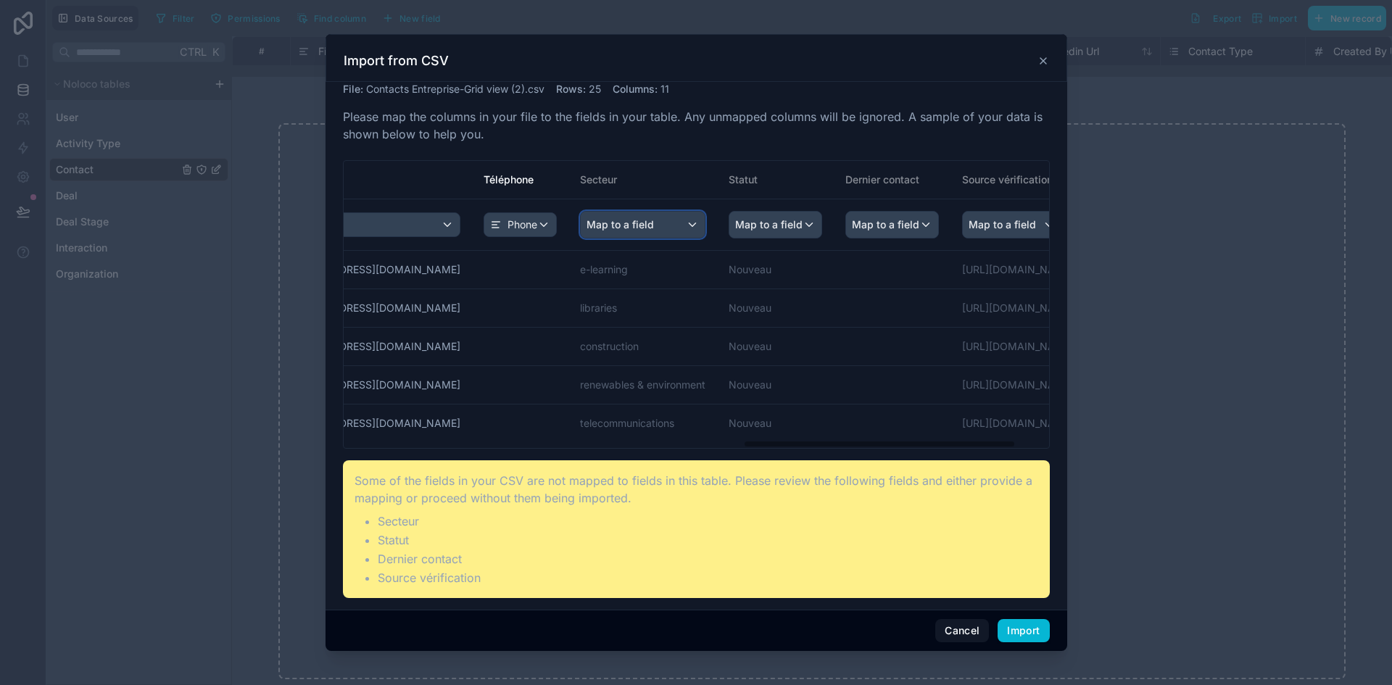
click at [658, 221] on div "Map to a field" at bounding box center [643, 225] width 124 height 26
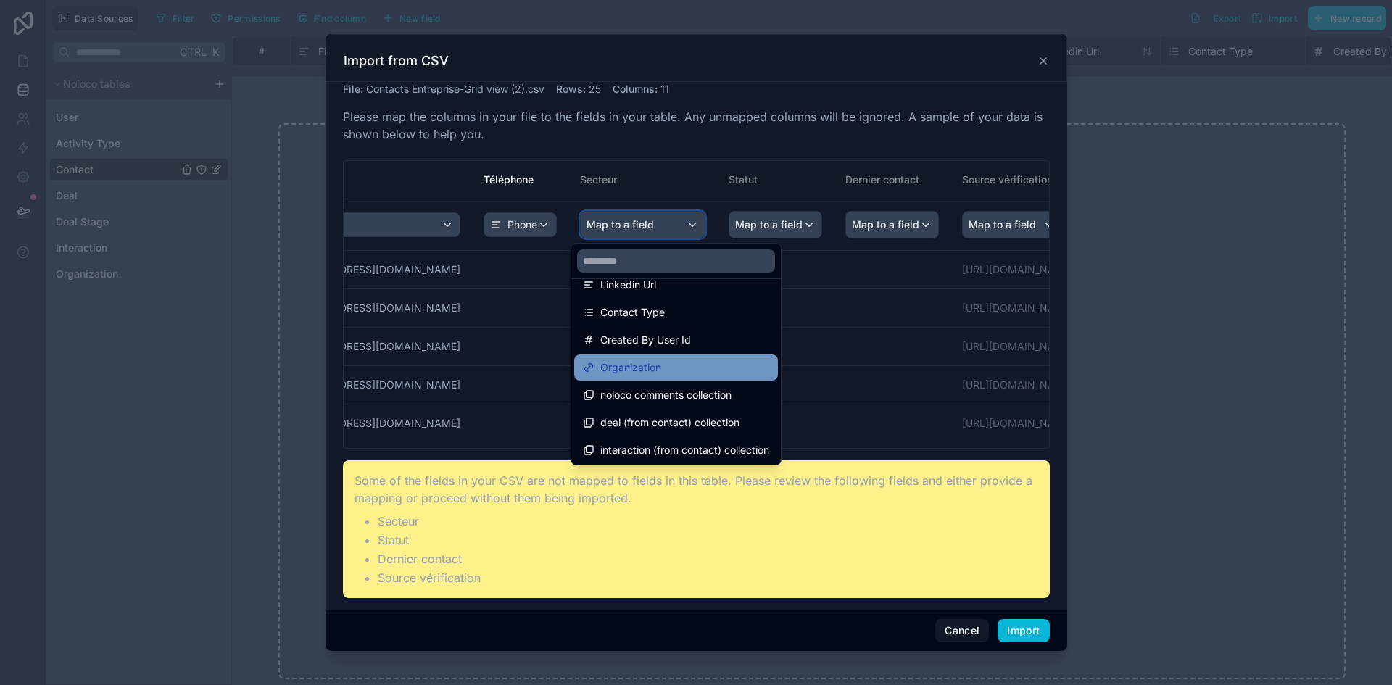
scroll to position [241, 0]
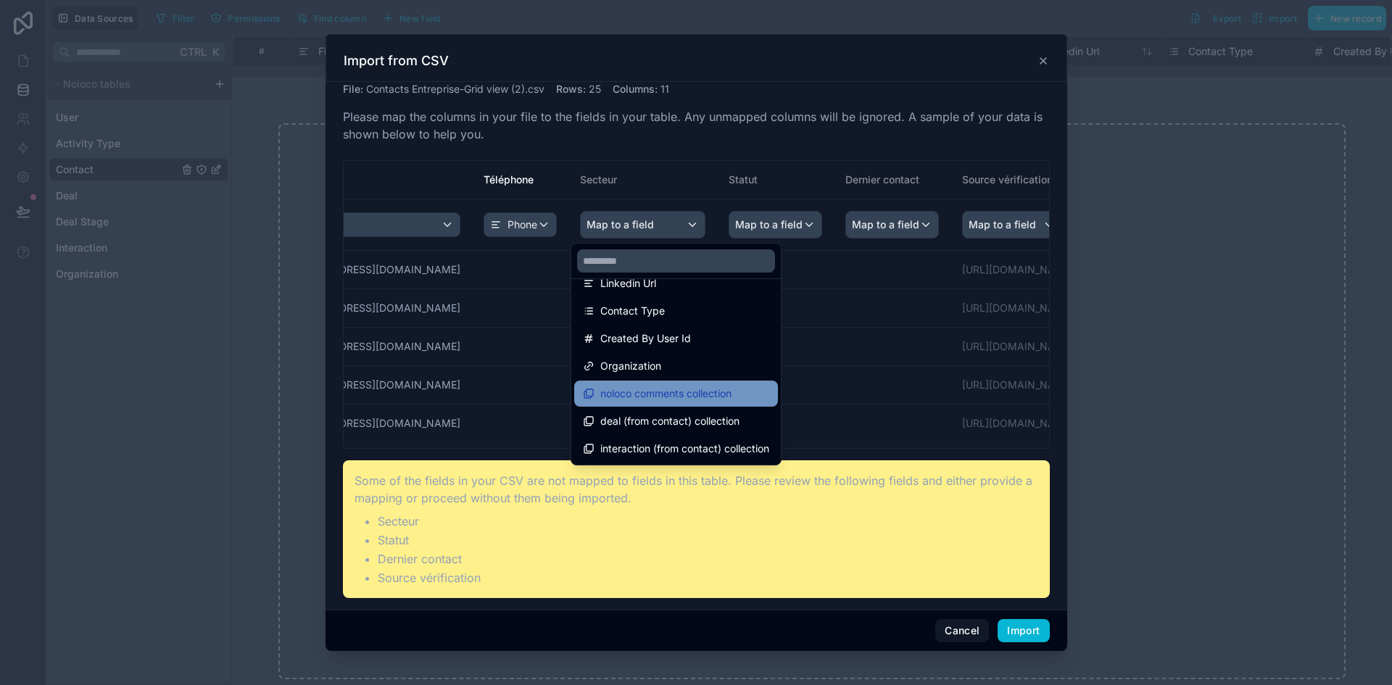
click at [730, 398] on span "noloco comments collection" at bounding box center [665, 393] width 131 height 17
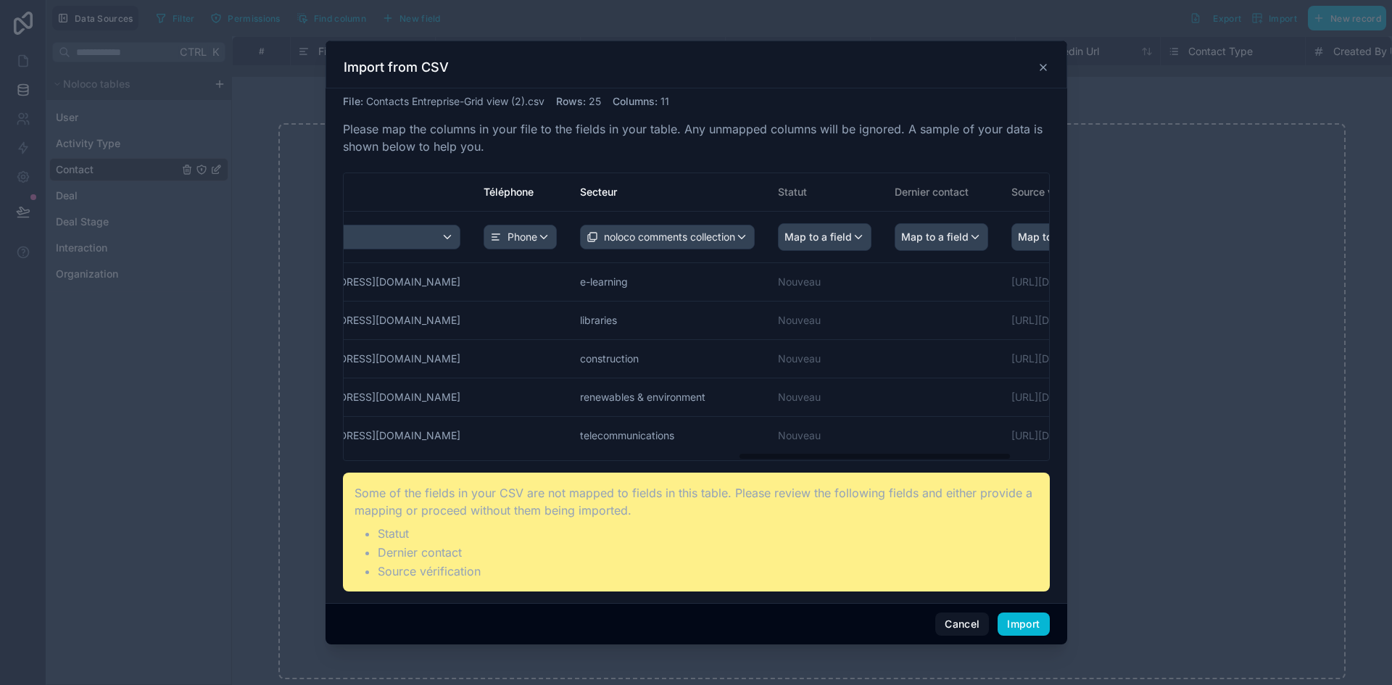
scroll to position [0, 0]
click at [843, 236] on span "Map to a field" at bounding box center [818, 237] width 67 height 26
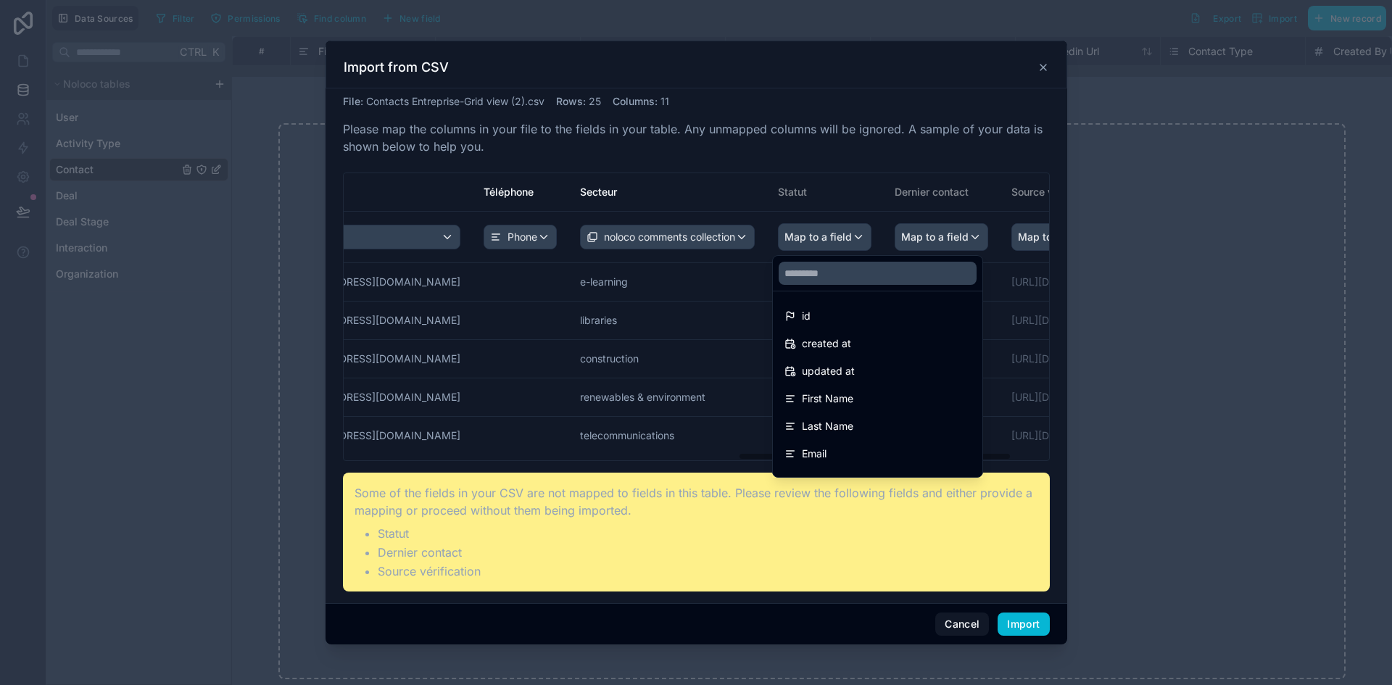
click at [925, 231] on div "scrollable content" at bounding box center [697, 343] width 742 height 604
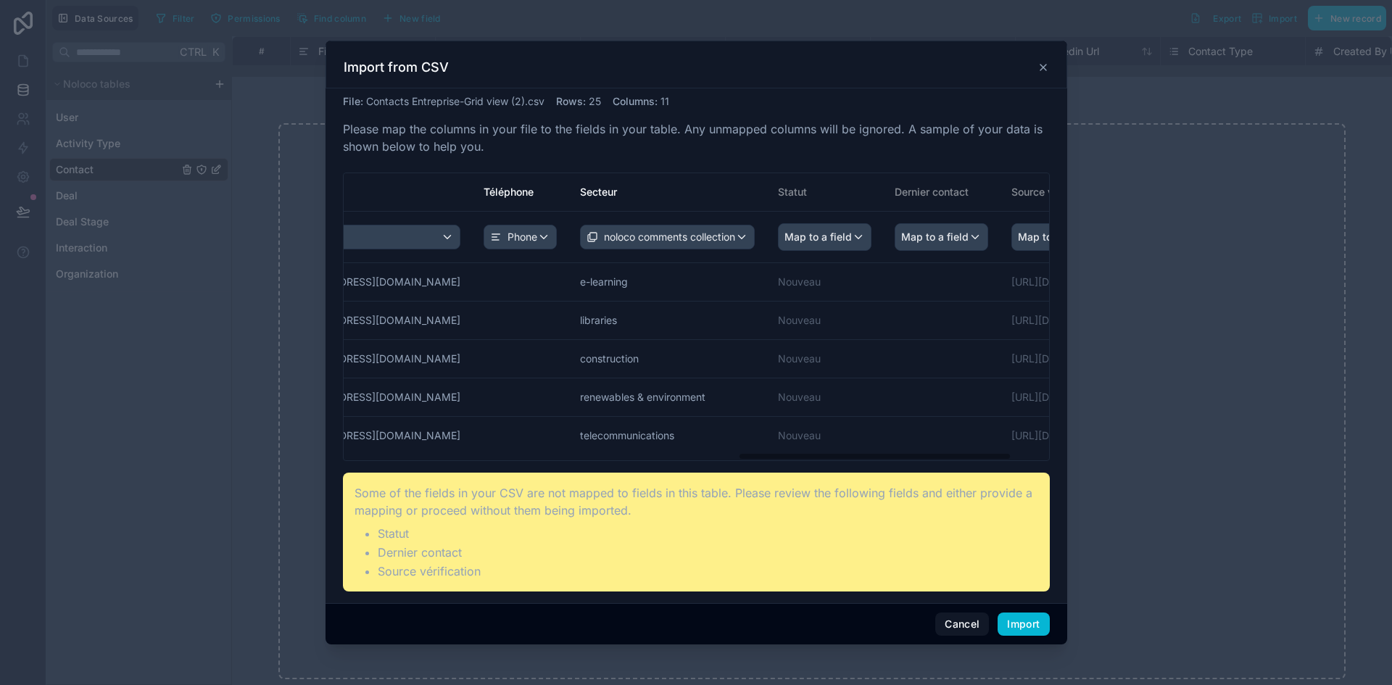
click at [869, 229] on th "Map to a field" at bounding box center [824, 237] width 117 height 51
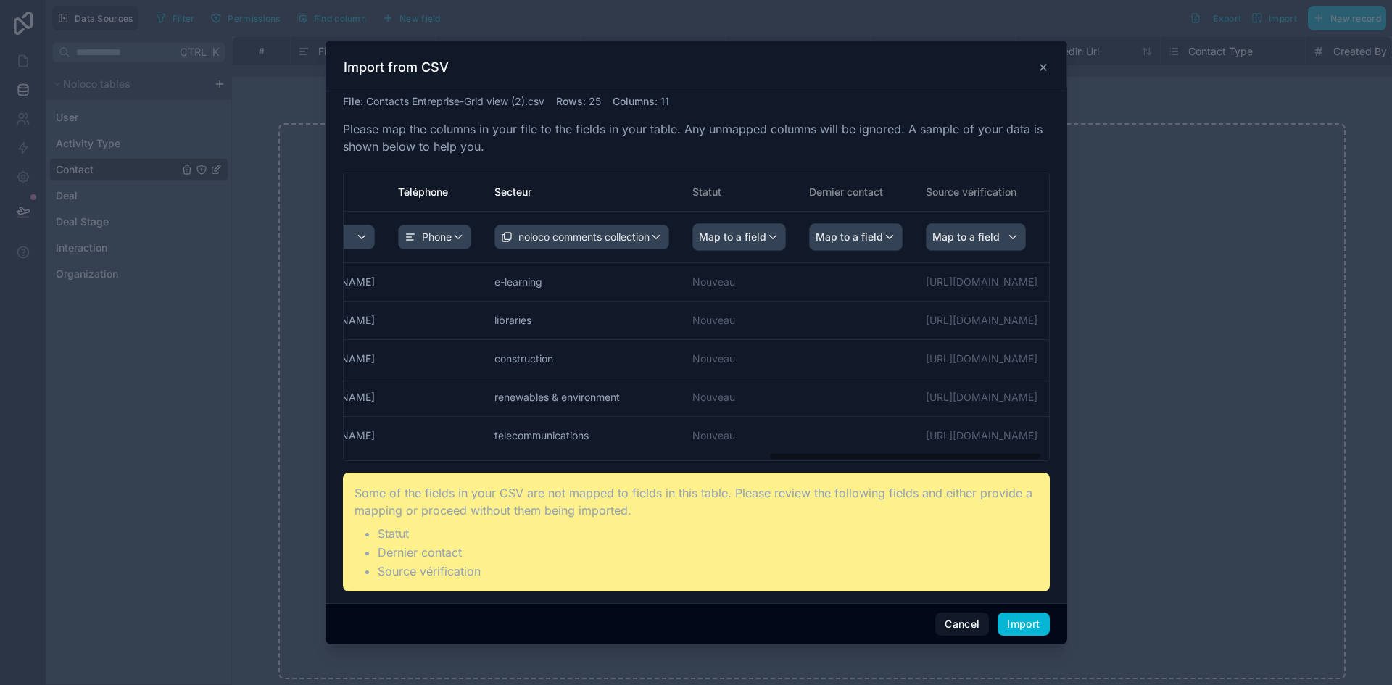
scroll to position [0, 1111]
click at [1015, 617] on button "Import" at bounding box center [1023, 624] width 51 height 23
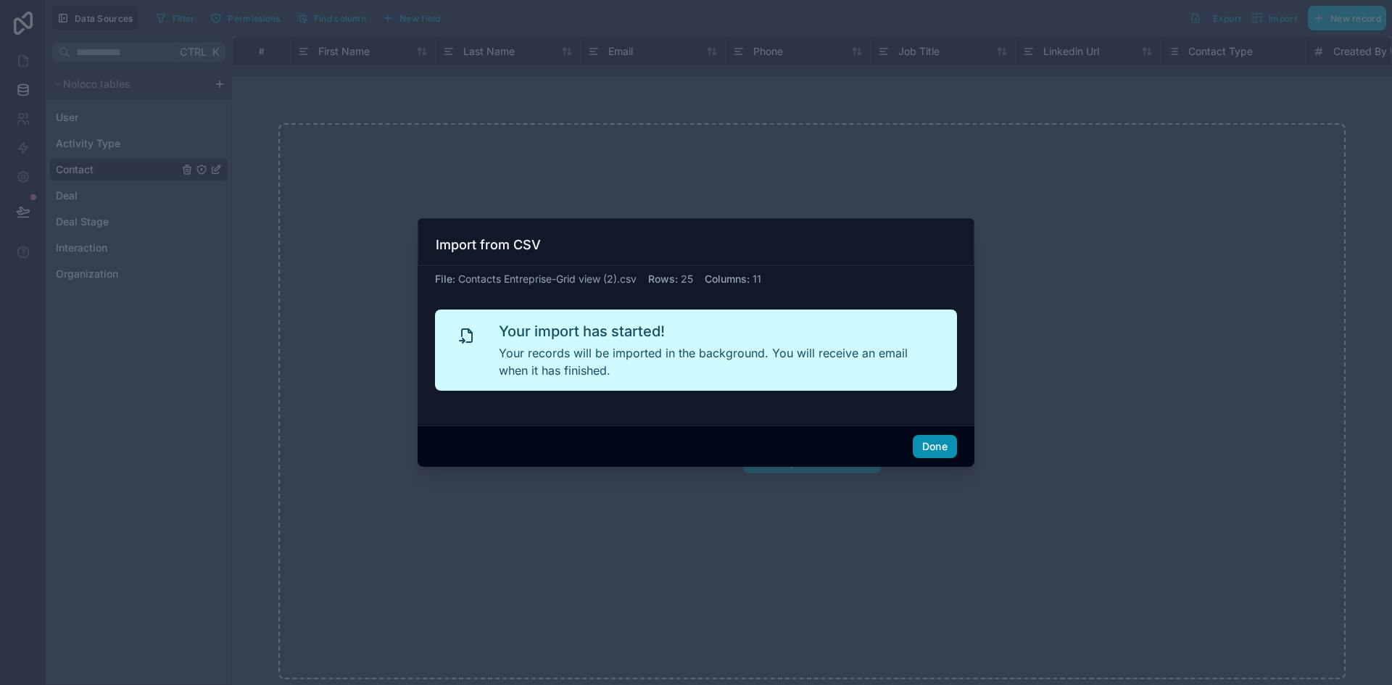
click at [948, 445] on button "Done" at bounding box center [935, 446] width 44 height 23
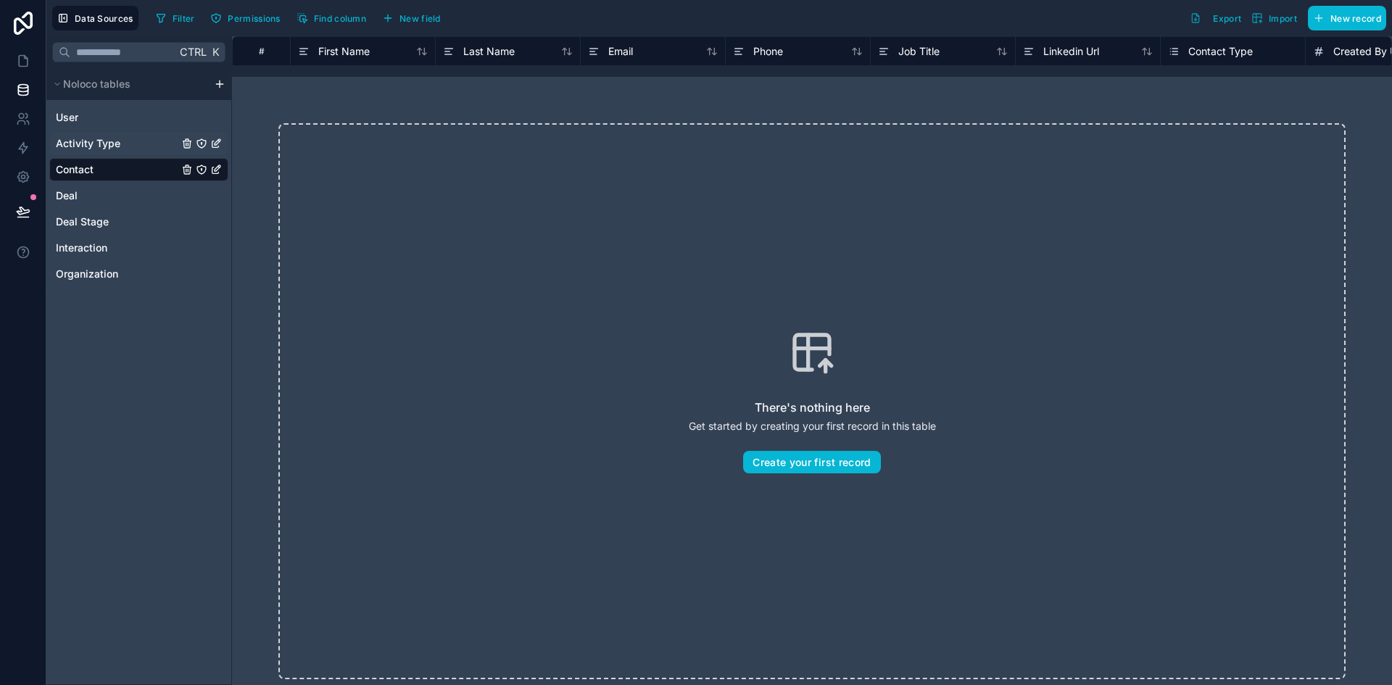
click at [115, 149] on span "Activity Type" at bounding box center [88, 143] width 65 height 15
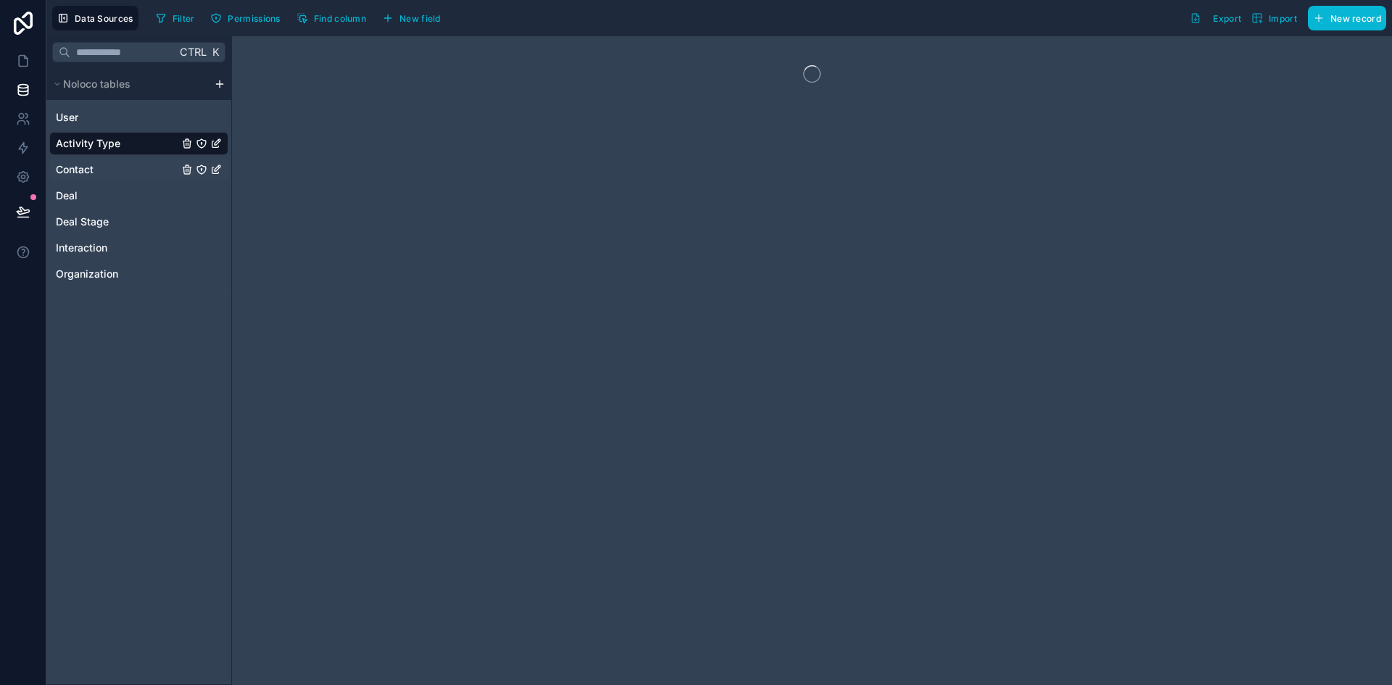
click at [115, 164] on link "Contact" at bounding box center [138, 169] width 179 height 23
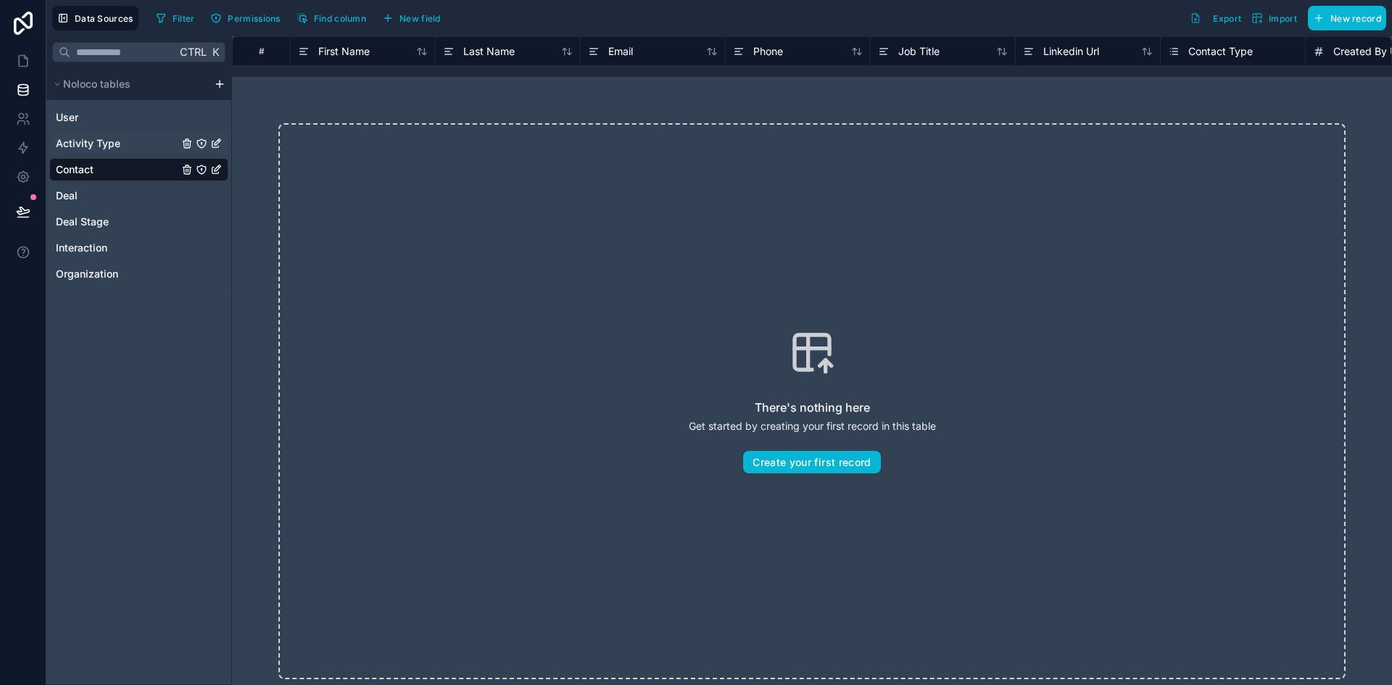
click at [118, 151] on link "Activity Type" at bounding box center [138, 143] width 179 height 23
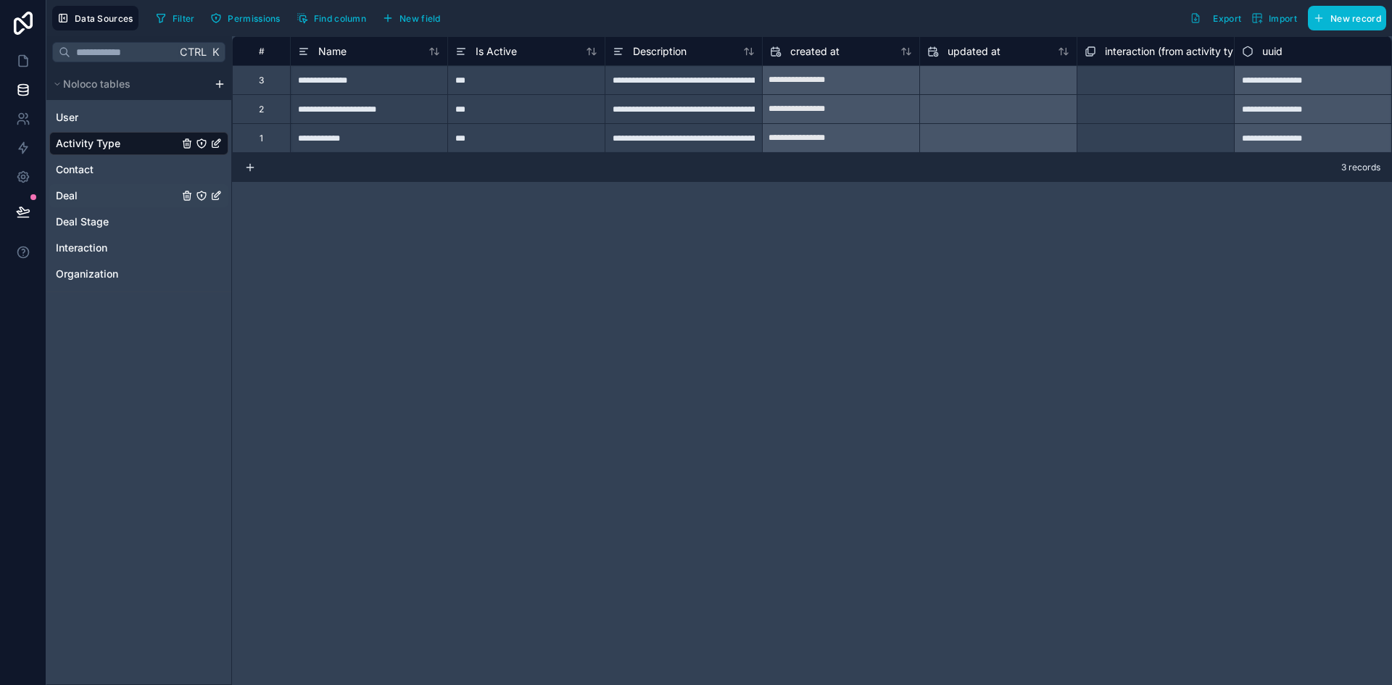
click at [114, 188] on link "Deal" at bounding box center [138, 195] width 179 height 23
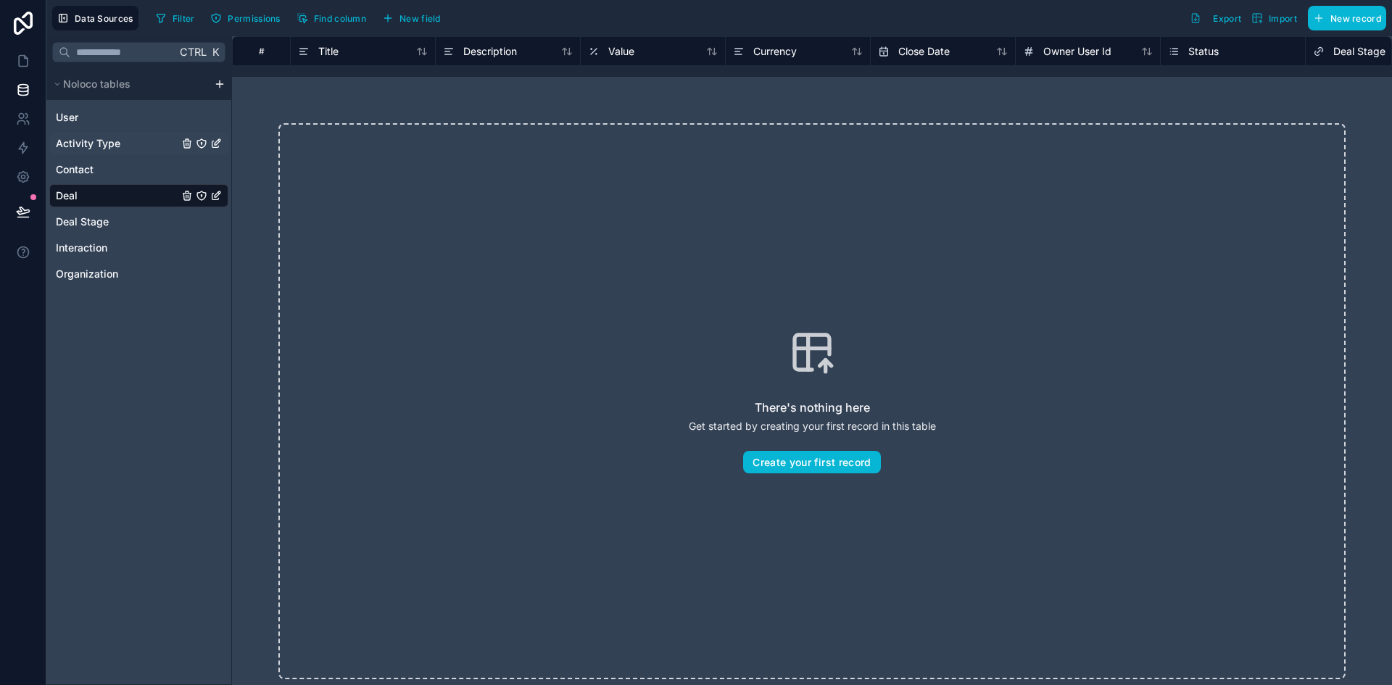
click at [123, 138] on link "Activity Type" at bounding box center [138, 143] width 179 height 23
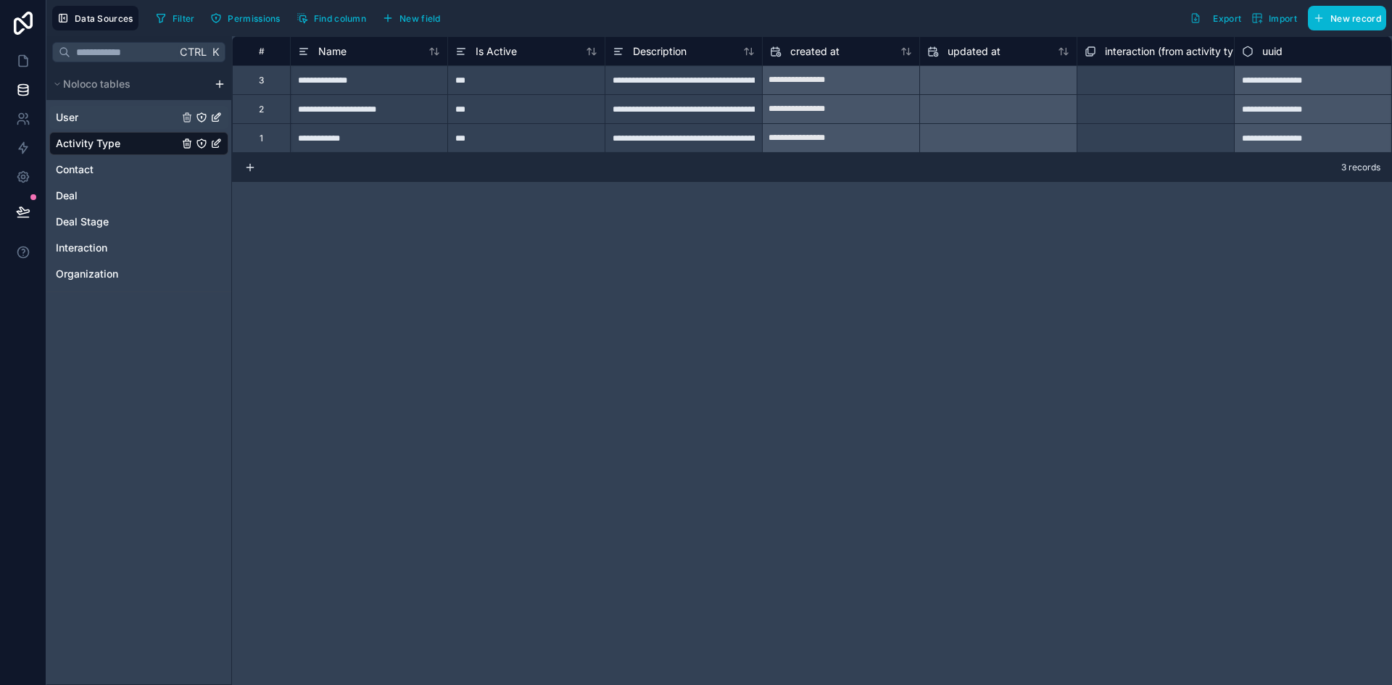
click at [132, 121] on link "User" at bounding box center [138, 117] width 179 height 23
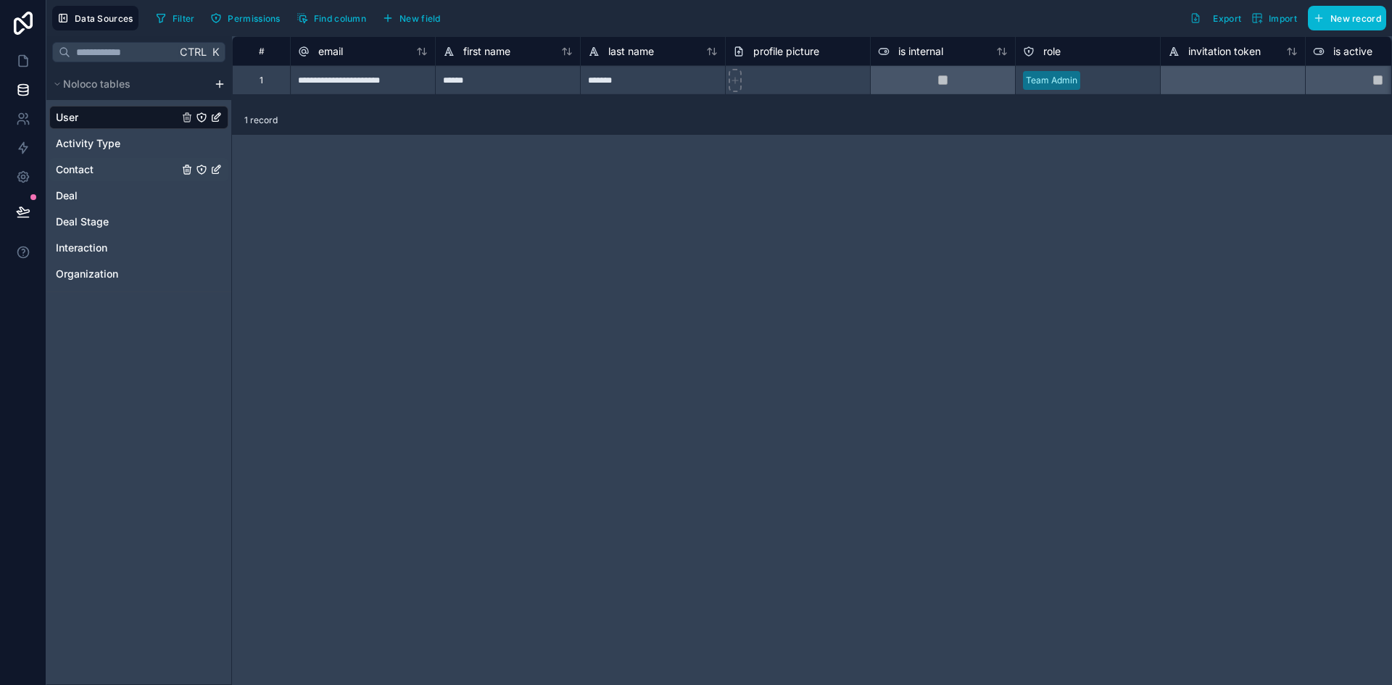
click at [133, 175] on link "Contact" at bounding box center [138, 169] width 179 height 23
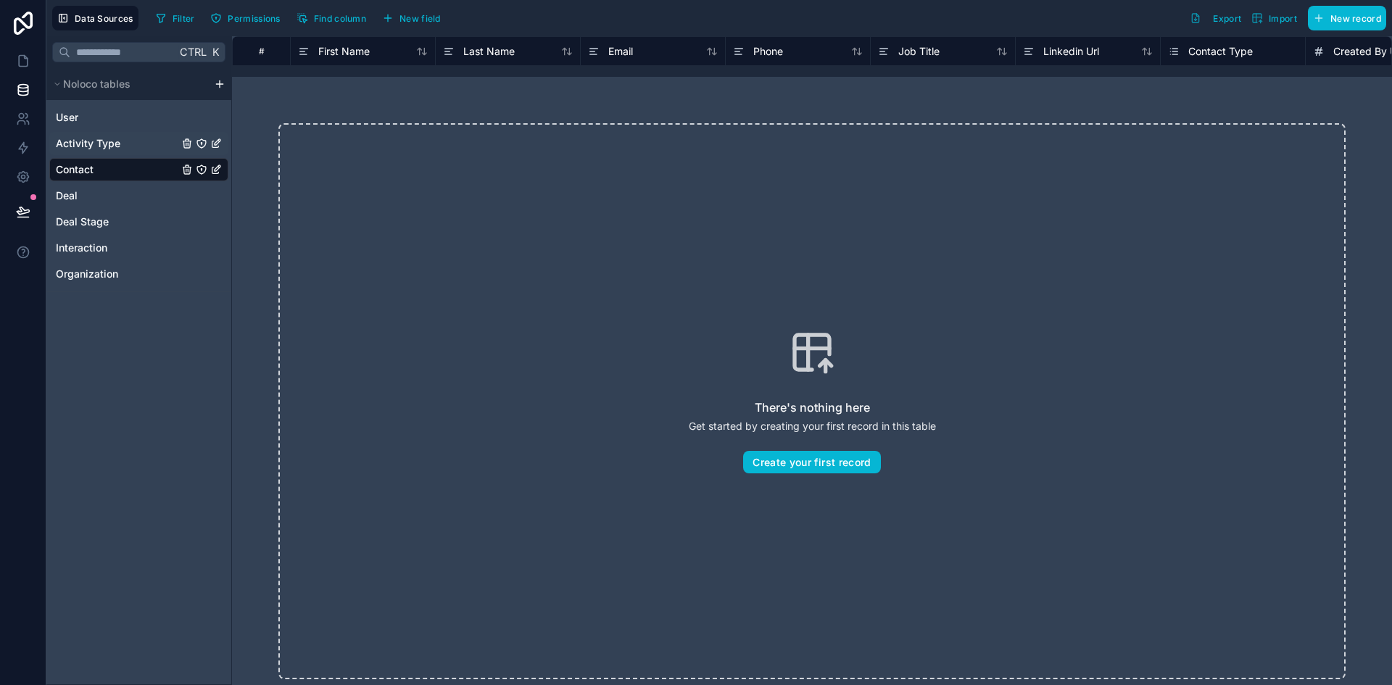
click at [135, 139] on link "Activity Type" at bounding box center [138, 143] width 179 height 23
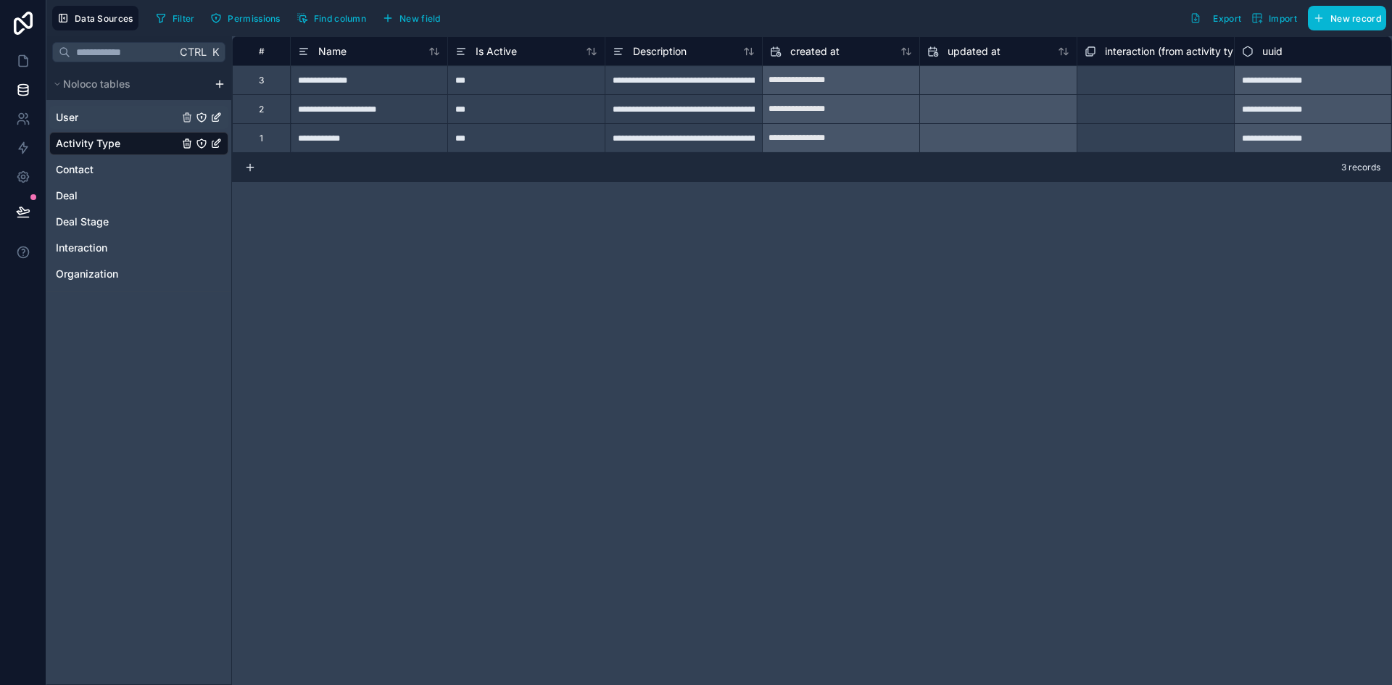
click at [135, 125] on link "User" at bounding box center [138, 117] width 179 height 23
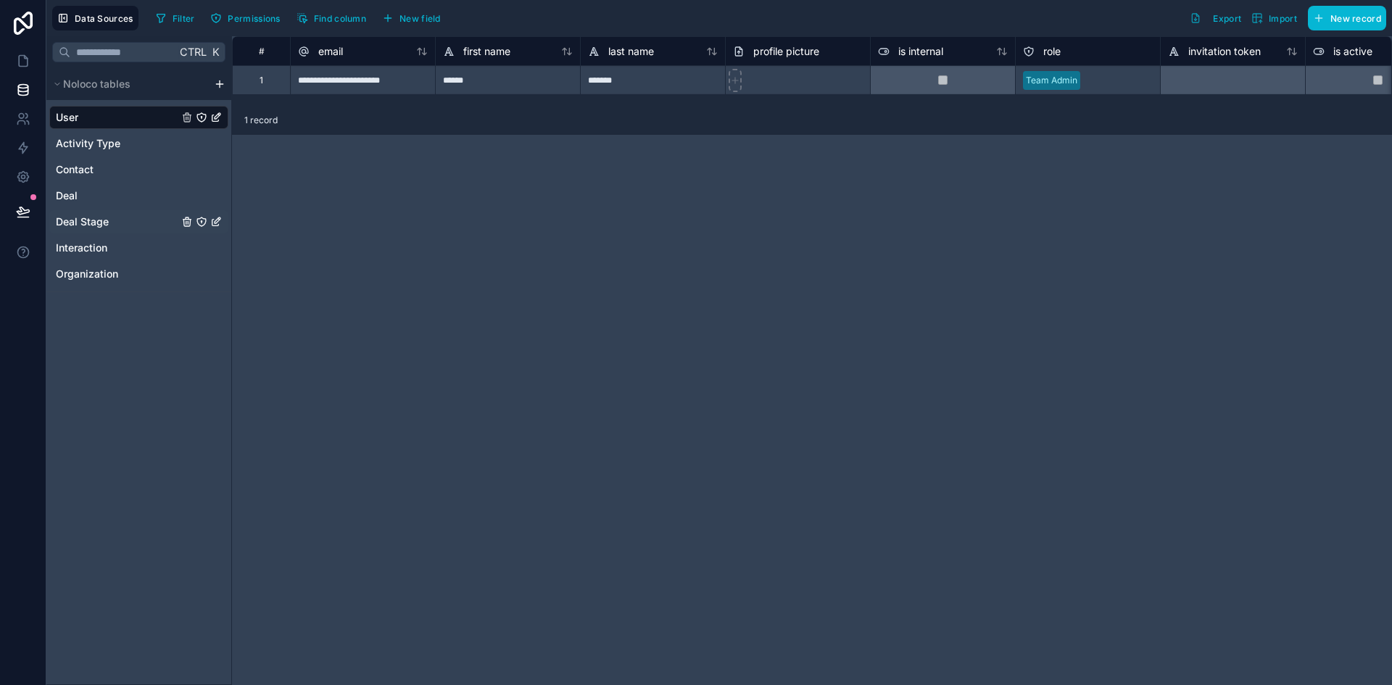
click at [125, 225] on link "Deal Stage" at bounding box center [138, 221] width 179 height 23
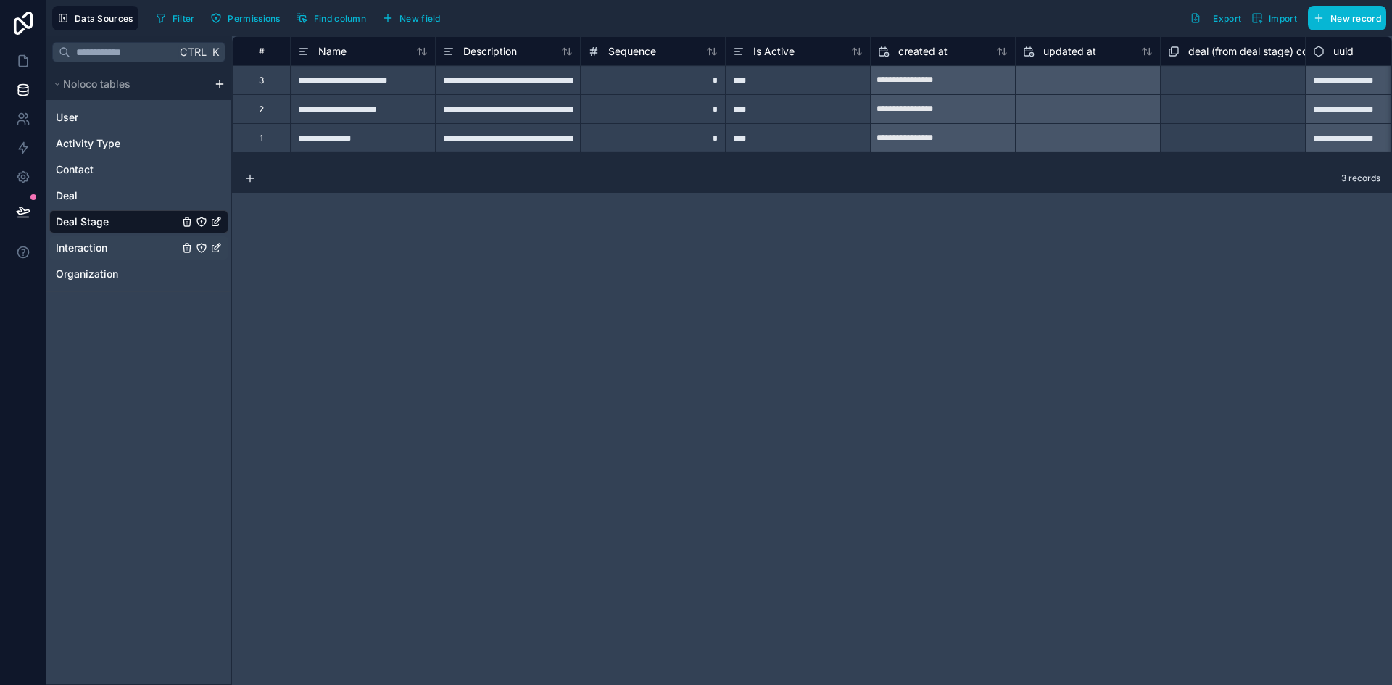
click at [122, 250] on link "Interaction" at bounding box center [138, 247] width 179 height 23
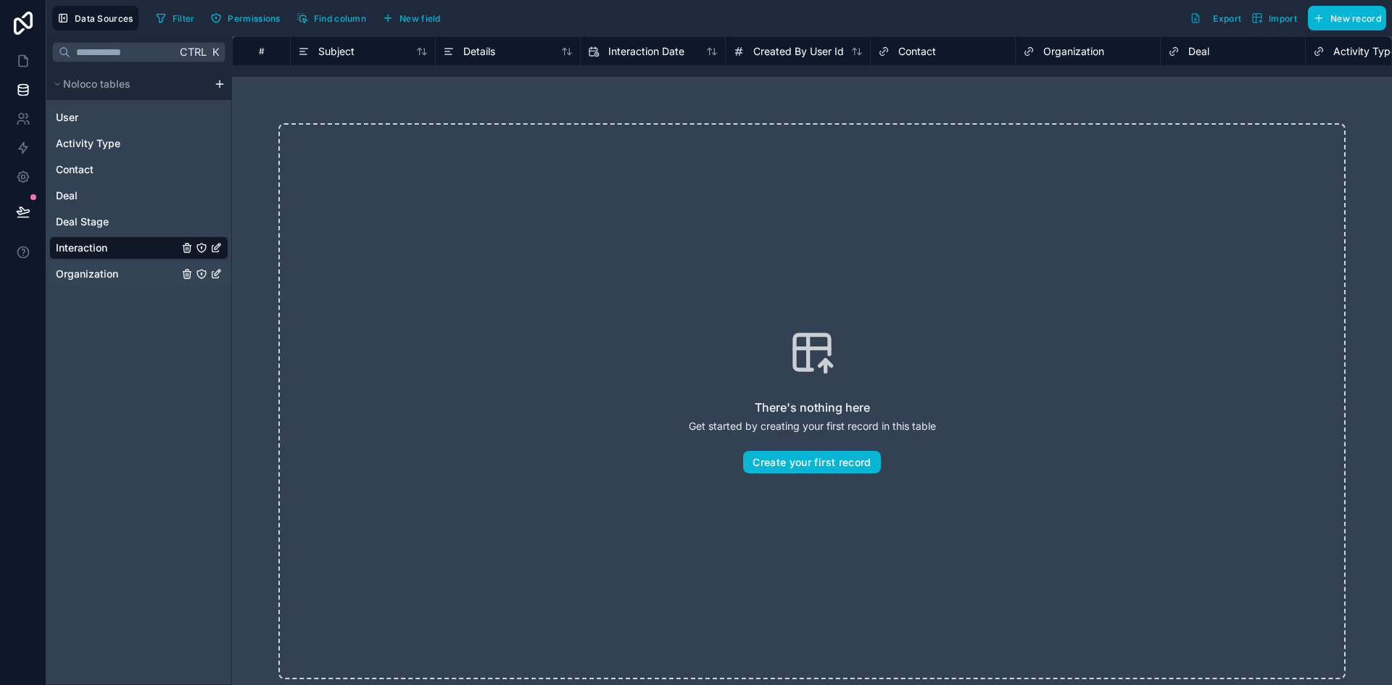
click at [122, 279] on link "Organization" at bounding box center [138, 274] width 179 height 23
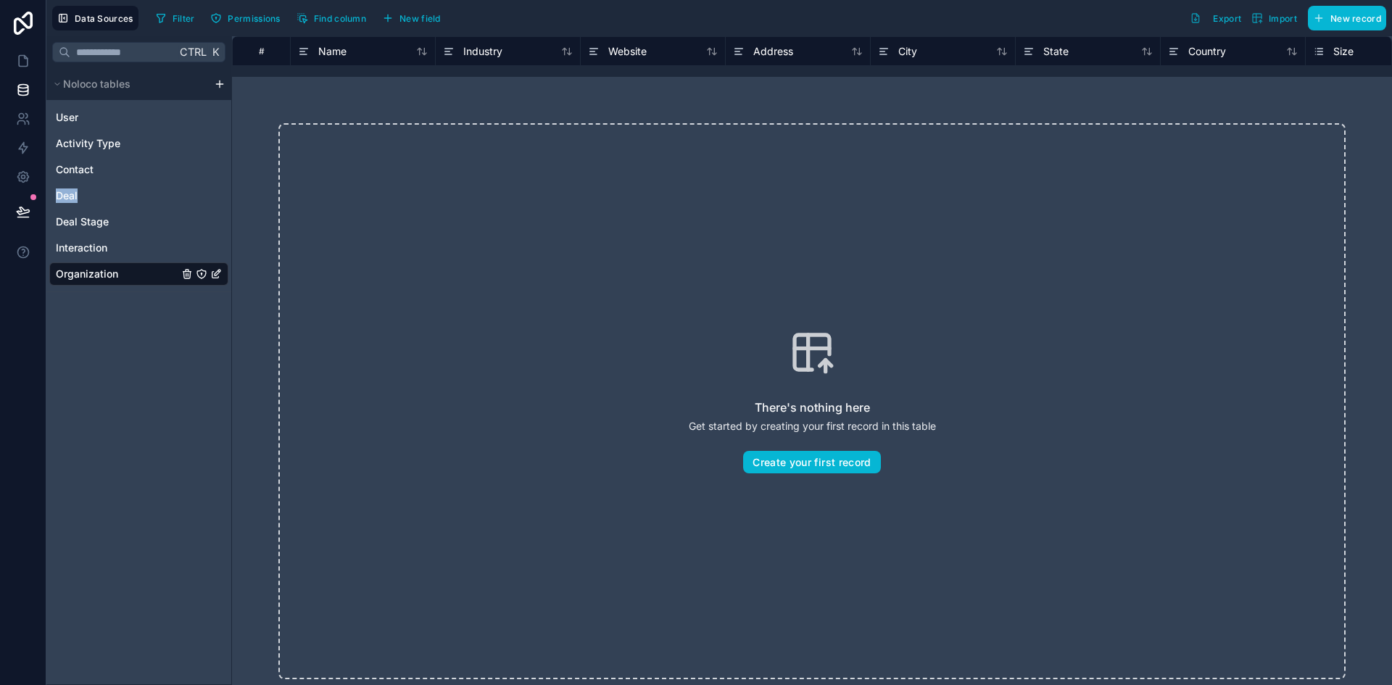
click at [120, 182] on div "User Activity Type Contact Deal Deal Stage Interaction Organization" at bounding box center [138, 193] width 179 height 186
click at [117, 165] on link "Contact" at bounding box center [138, 169] width 179 height 23
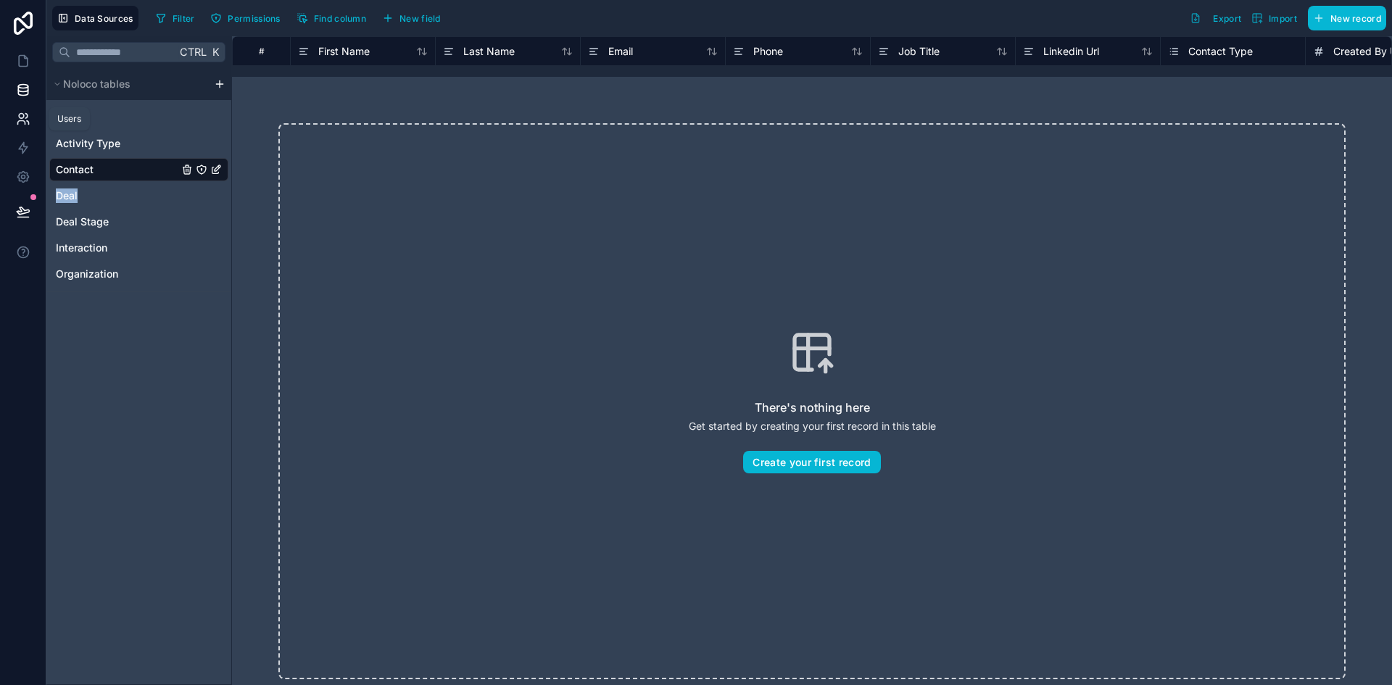
click at [24, 116] on icon at bounding box center [21, 116] width 5 height 5
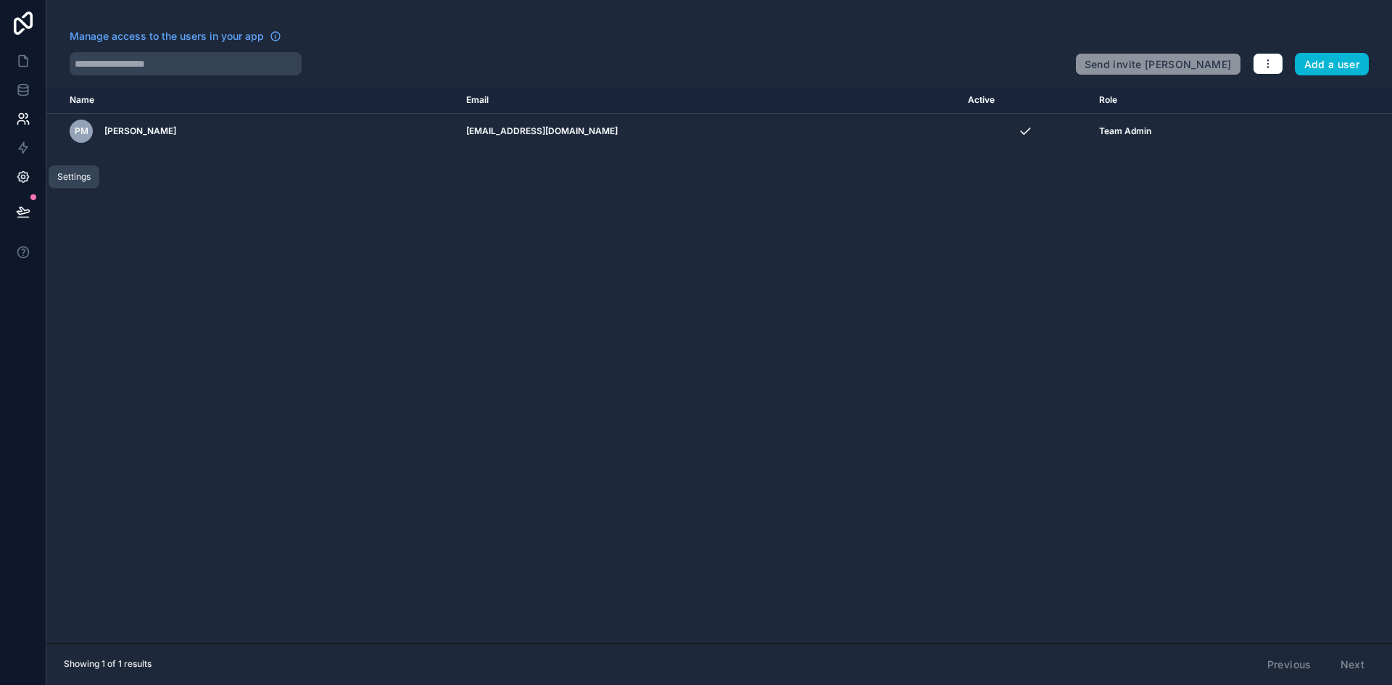
click at [25, 179] on icon at bounding box center [23, 177] width 15 height 15
